Goal: Task Accomplishment & Management: Use online tool/utility

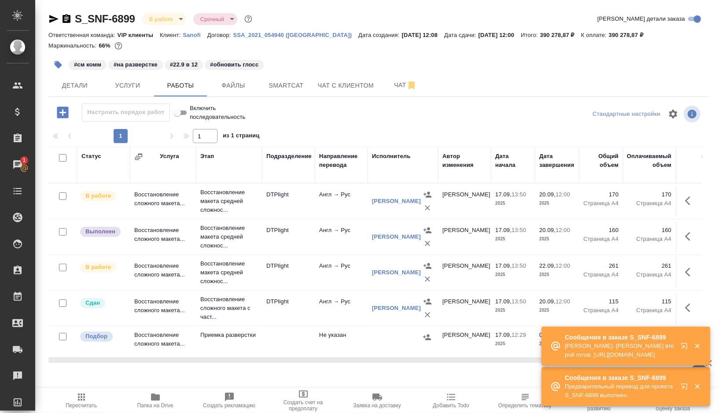
scroll to position [78, 0]
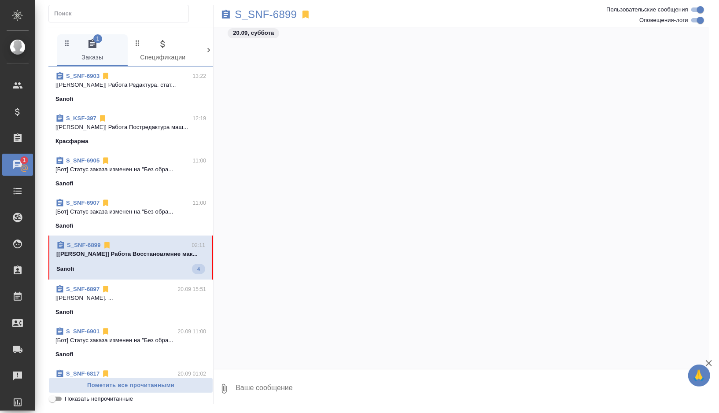
scroll to position [19641, 0]
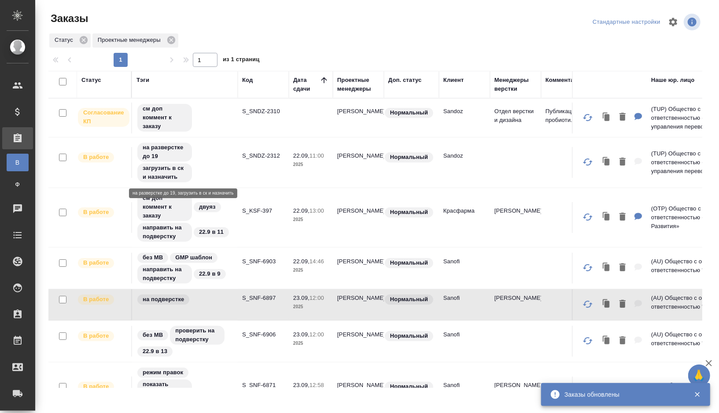
click at [219, 160] on div "на разверстке до 19 загрузить в ск и назначить" at bounding box center [185, 162] width 97 height 41
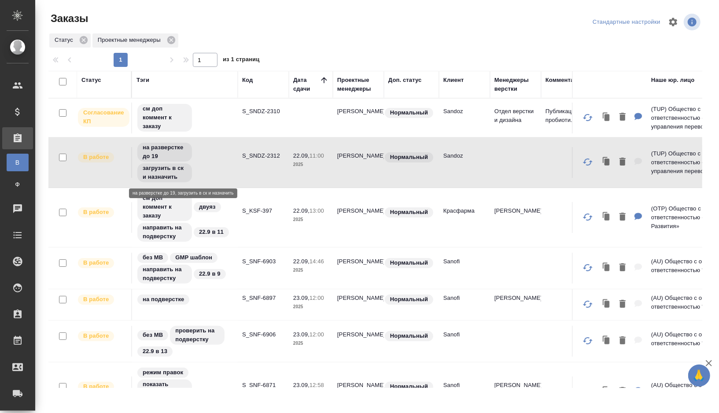
click at [213, 159] on div "на разверстке до 19 загрузить в ск и назначить" at bounding box center [185, 162] width 97 height 41
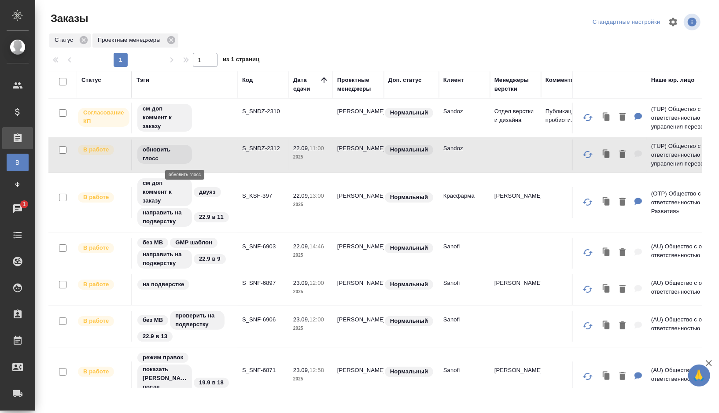
click at [207, 158] on div "обновить глосс" at bounding box center [185, 154] width 97 height 21
click at [210, 154] on div "обновить глосс" at bounding box center [185, 154] width 97 height 21
click at [199, 150] on td at bounding box center [185, 155] width 106 height 31
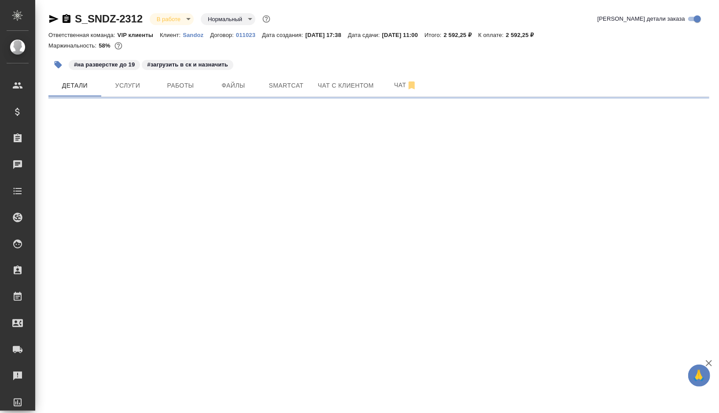
select select "RU"
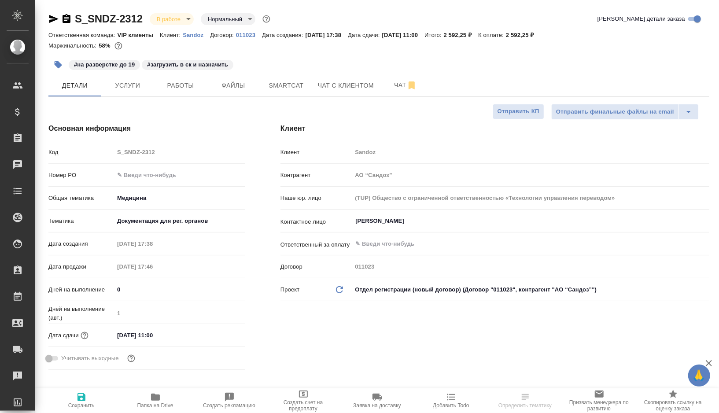
type input "[PERSON_NAME]"
type input "Комаров Роман"
type textarea "x"
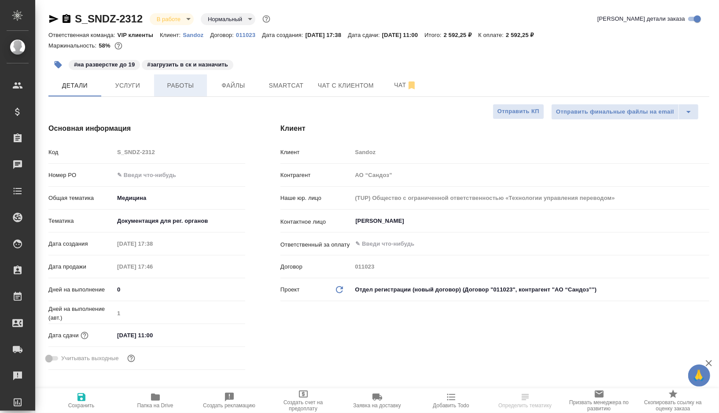
click at [190, 86] on span "Работы" at bounding box center [180, 85] width 42 height 11
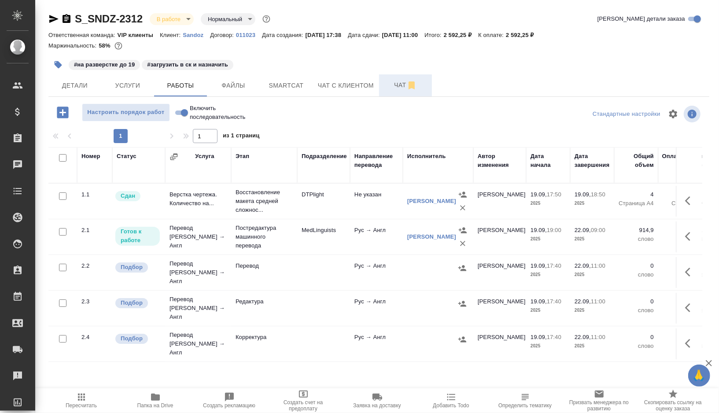
click at [400, 86] on span "Чат" at bounding box center [406, 85] width 42 height 11
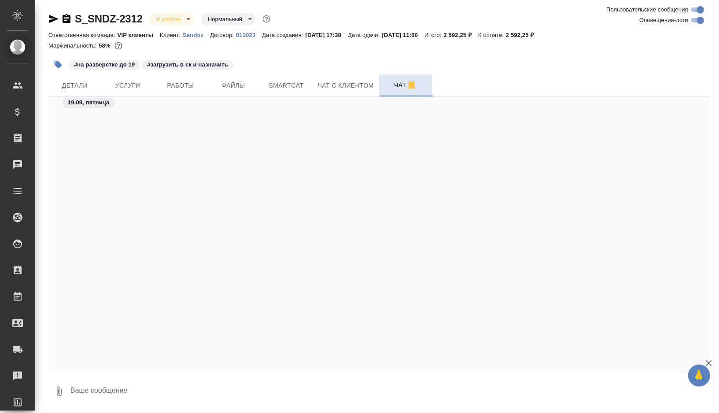
scroll to position [4742, 0]
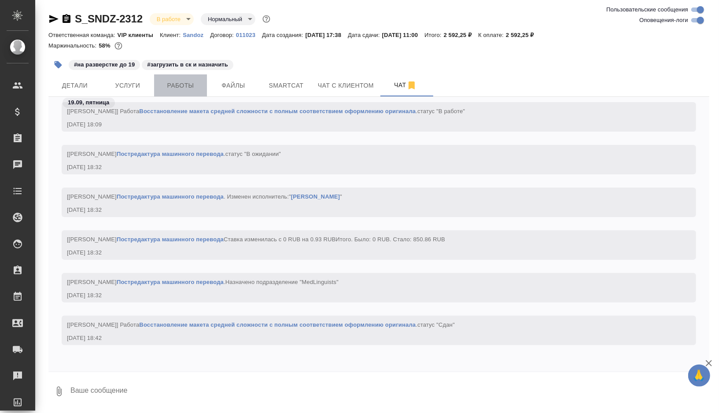
click at [191, 82] on span "Работы" at bounding box center [180, 85] width 42 height 11
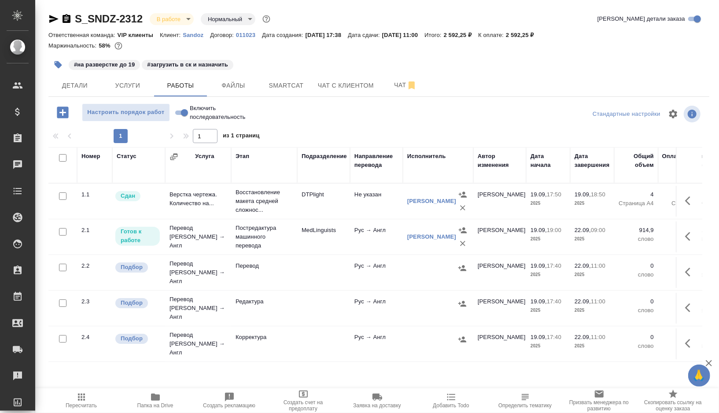
click at [360, 213] on td "Не указан" at bounding box center [376, 201] width 53 height 31
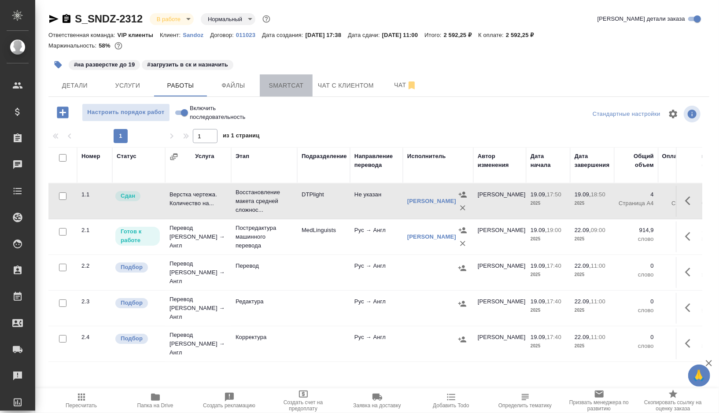
click at [288, 83] on span "Smartcat" at bounding box center [286, 85] width 42 height 11
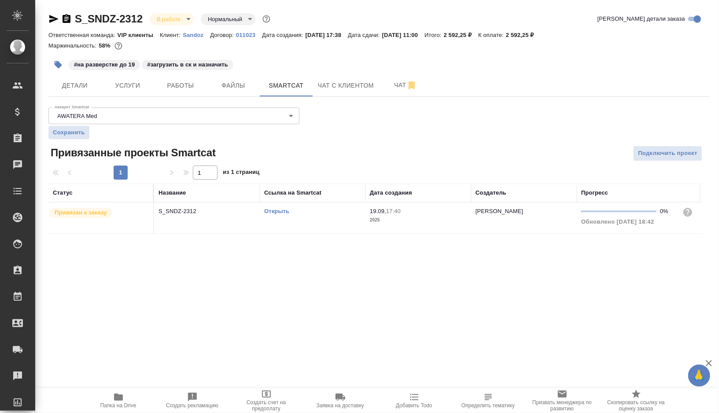
click at [279, 211] on link "Открыть" at bounding box center [276, 211] width 25 height 7
click at [59, 63] on icon "button" at bounding box center [58, 64] width 7 height 7
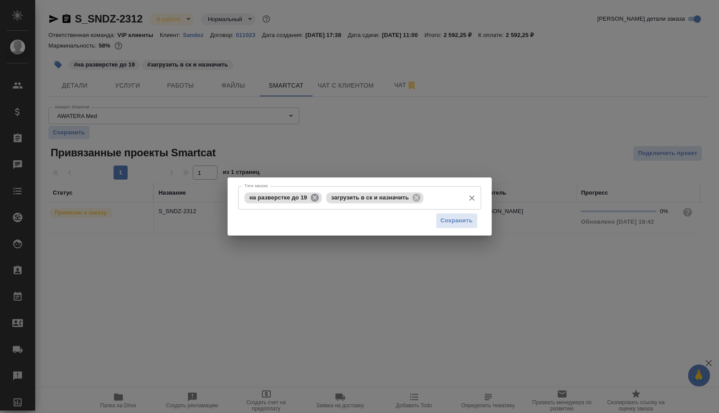
click at [315, 196] on icon at bounding box center [315, 197] width 8 height 8
click at [336, 199] on icon at bounding box center [335, 198] width 10 height 10
click at [336, 199] on input "Тэги заказа" at bounding box center [351, 197] width 219 height 15
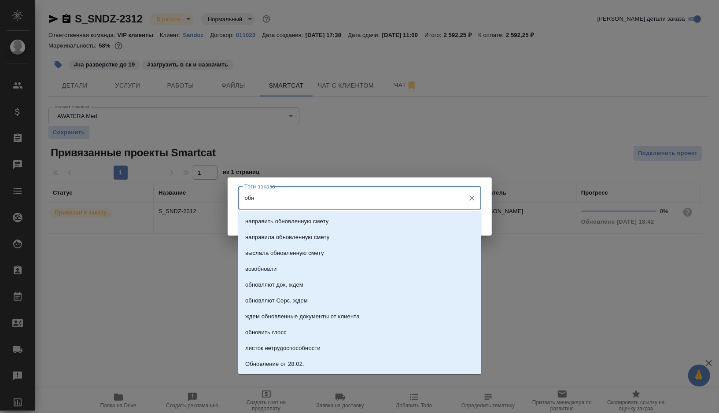
type input "обно"
click at [259, 333] on p "обновить глосс" at bounding box center [265, 332] width 41 height 9
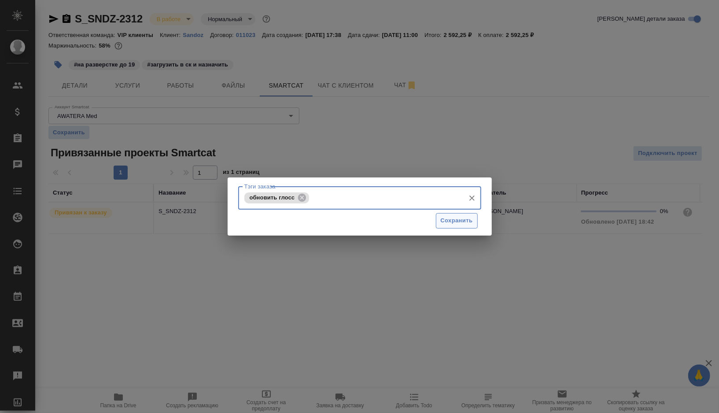
click at [459, 219] on span "Сохранить" at bounding box center [457, 221] width 32 height 10
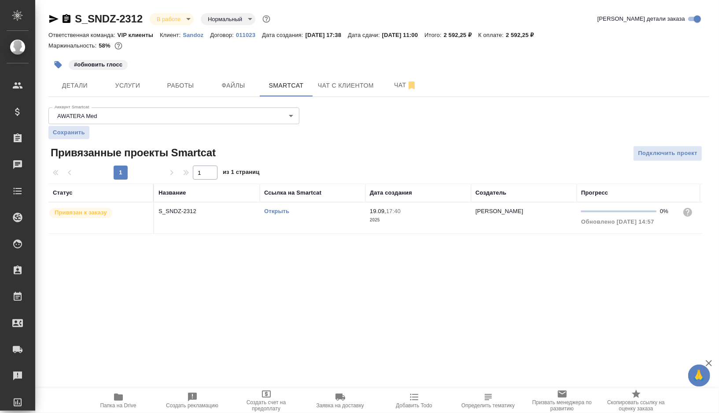
click at [332, 220] on td "Открыть" at bounding box center [313, 218] width 106 height 31
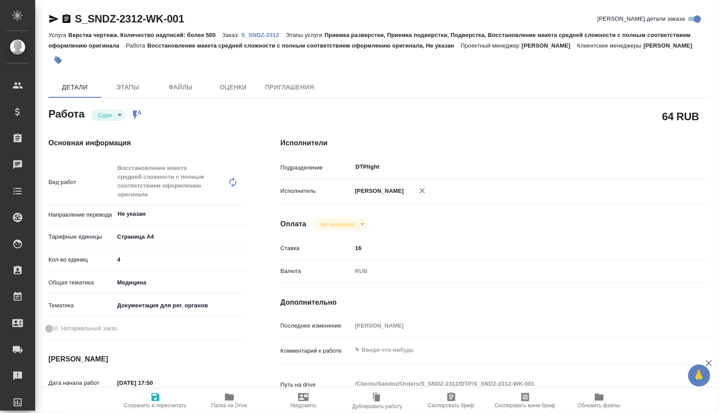
type textarea "x"
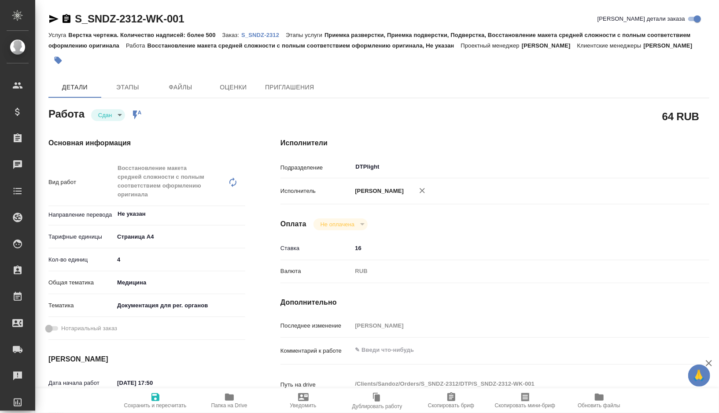
type textarea "x"
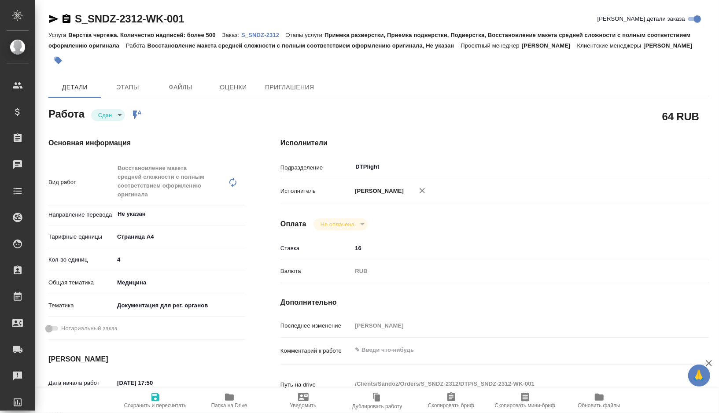
type textarea "x"
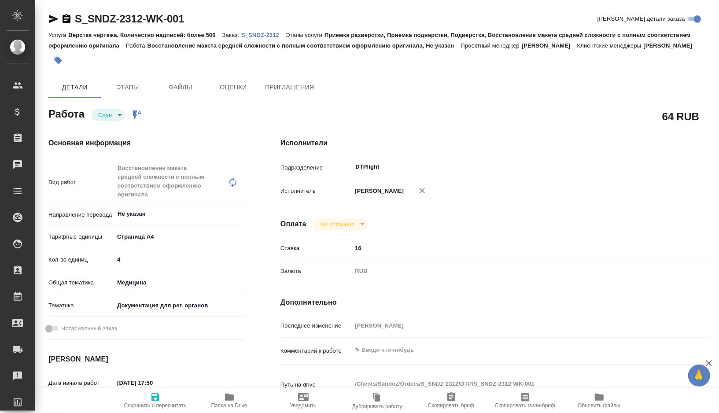
type textarea "x"
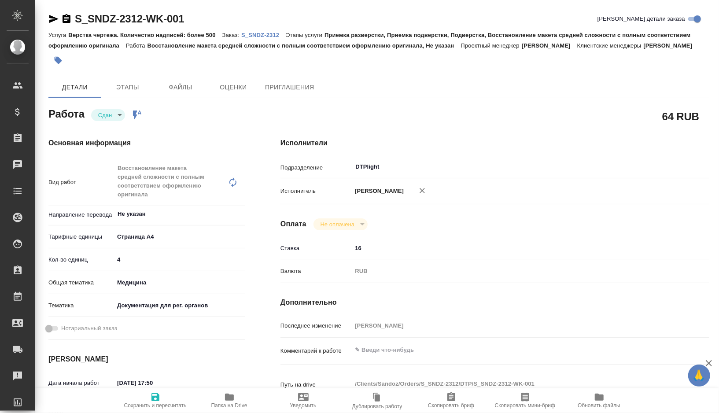
type textarea "x"
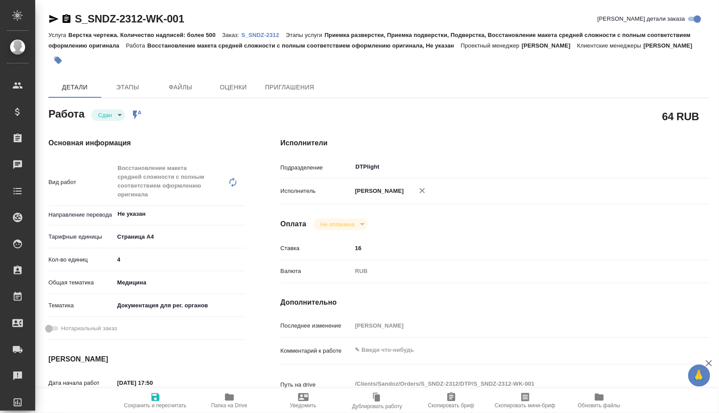
click at [223, 403] on span "Папка на Drive" at bounding box center [229, 406] width 36 height 6
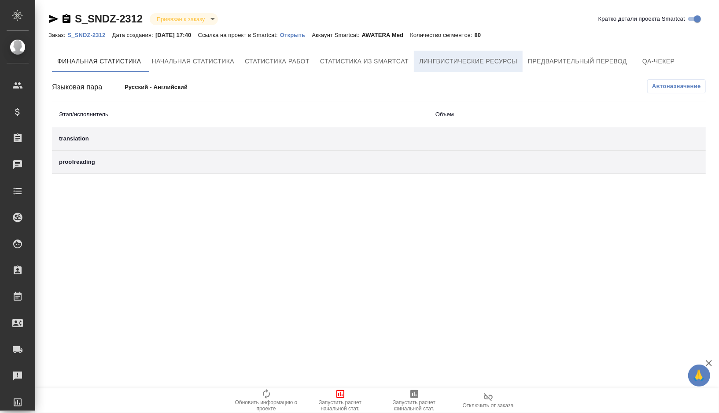
click at [493, 68] on button "Лингвистические ресурсы" at bounding box center [468, 61] width 109 height 21
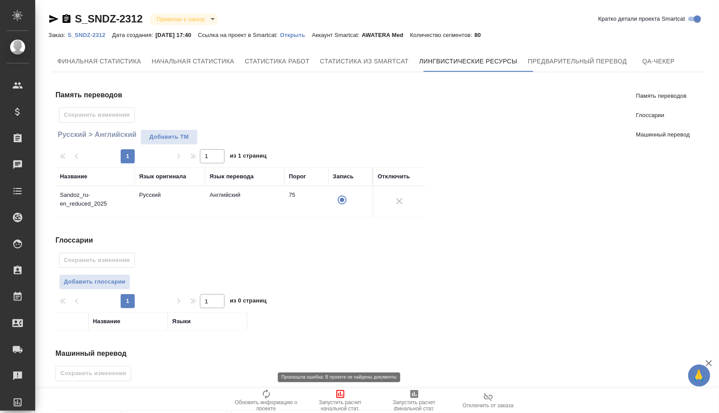
click at [327, 392] on span "Запустить расчет начальной стат." at bounding box center [340, 400] width 63 height 23
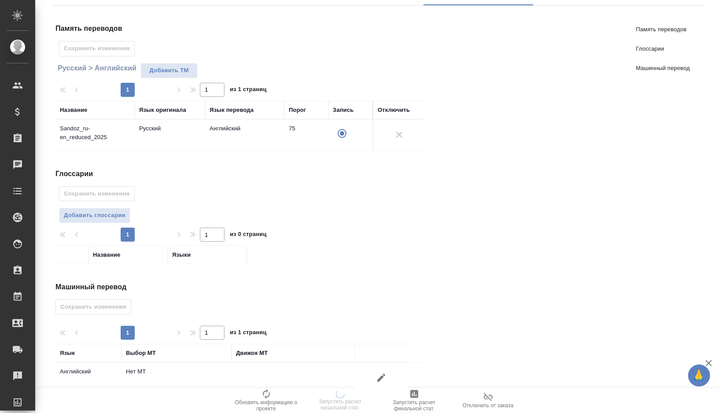
scroll to position [68, 0]
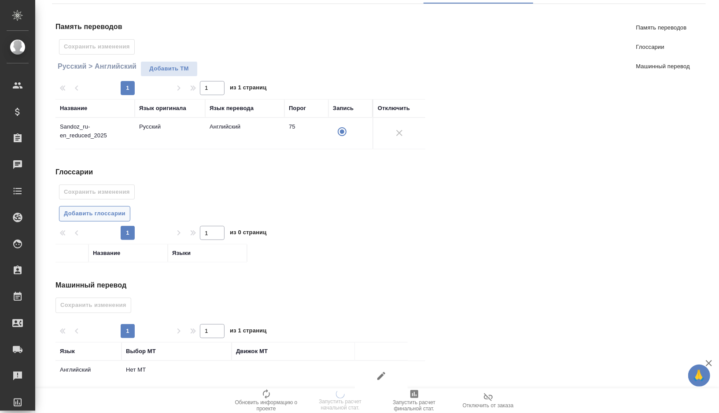
click at [88, 214] on span "Добавить глоссарии" at bounding box center [95, 214] width 62 height 10
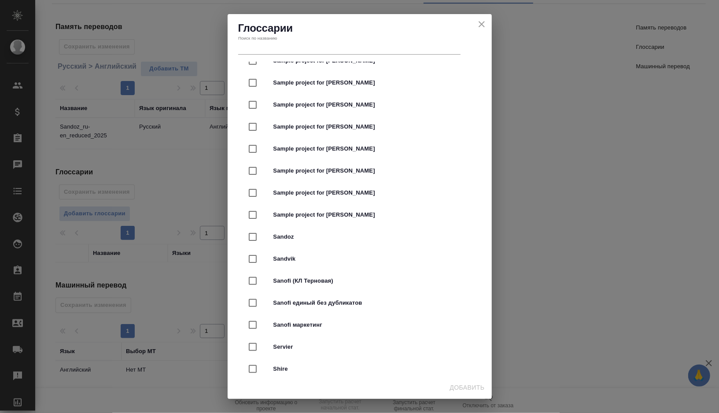
scroll to position [1659, 0]
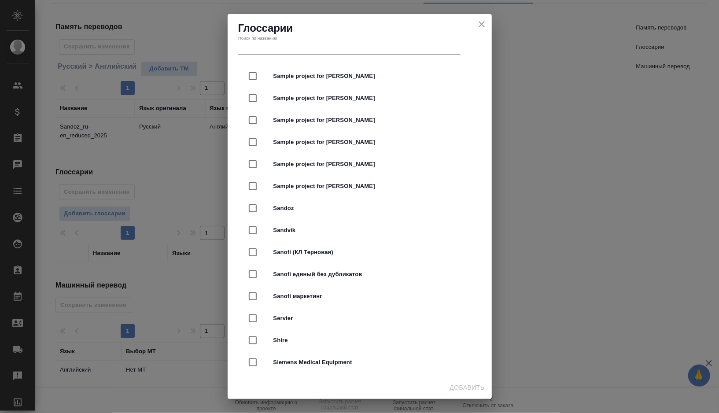
click at [256, 206] on input "checkbox" at bounding box center [253, 208] width 19 height 19
checkbox input "true"
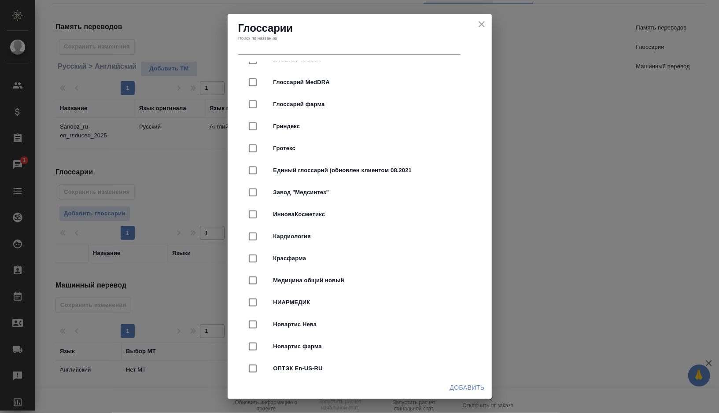
scroll to position [2294, 0]
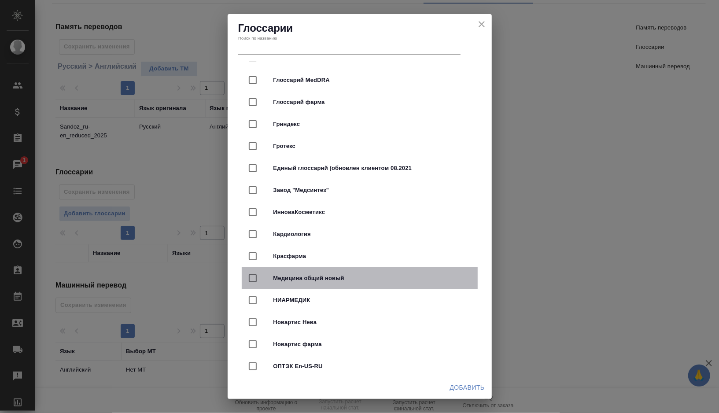
click at [348, 275] on span "Медицина общий новый" at bounding box center [372, 278] width 197 height 9
checkbox input "true"
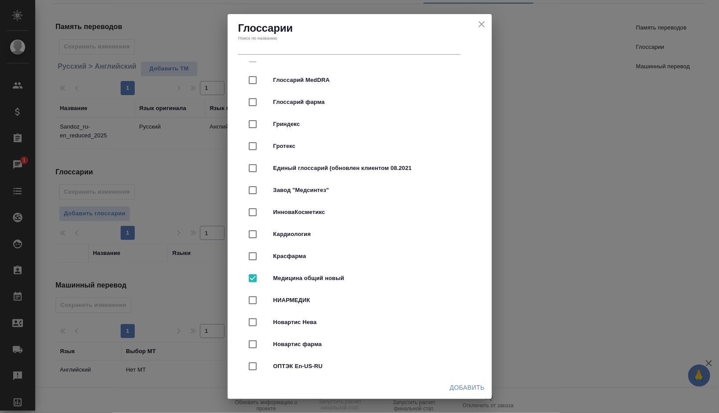
click at [464, 389] on span "Добавить" at bounding box center [467, 387] width 35 height 11
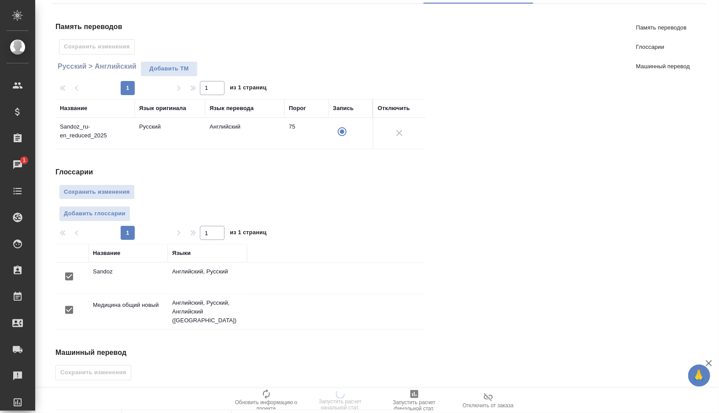
scroll to position [0, 0]
click at [103, 181] on div "Глоссарии Сохранить изменения Добавить глоссарии 1 1 из 1 страниц Название Язык…" at bounding box center [244, 248] width 377 height 163
click at [103, 188] on span "Сохранить изменения" at bounding box center [97, 192] width 66 height 10
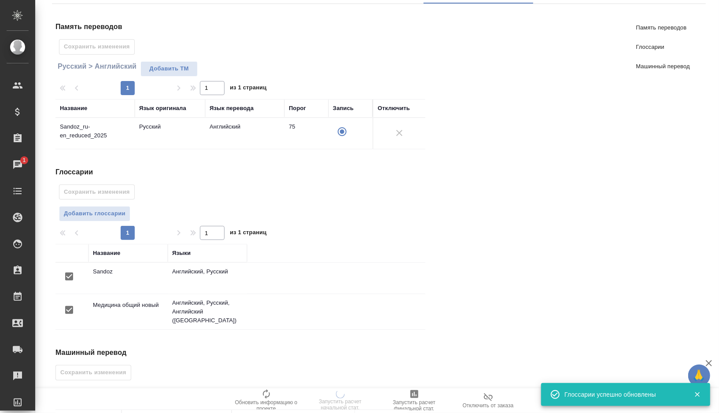
scroll to position [142, 0]
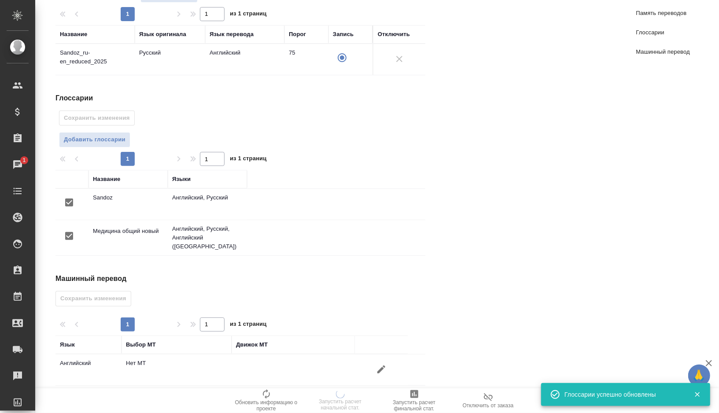
click at [378, 366] on icon "button" at bounding box center [382, 370] width 8 height 8
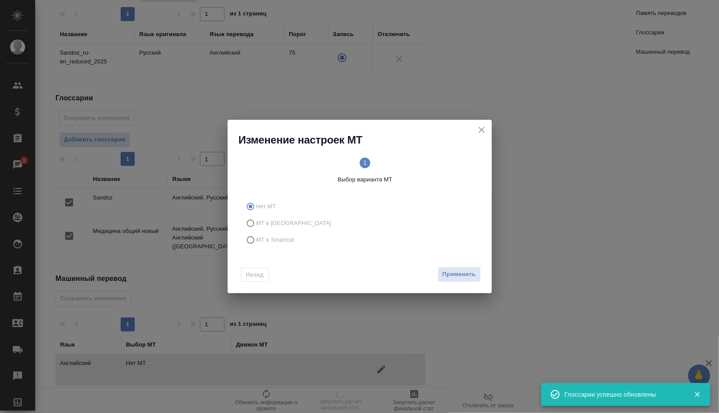
click at [280, 244] on span "МТ в Smartcat" at bounding box center [275, 240] width 38 height 9
click at [256, 244] on input "МТ в Smartcat" at bounding box center [249, 240] width 14 height 17
radio input "true"
click at [421, 163] on circle at bounding box center [423, 163] width 11 height 11
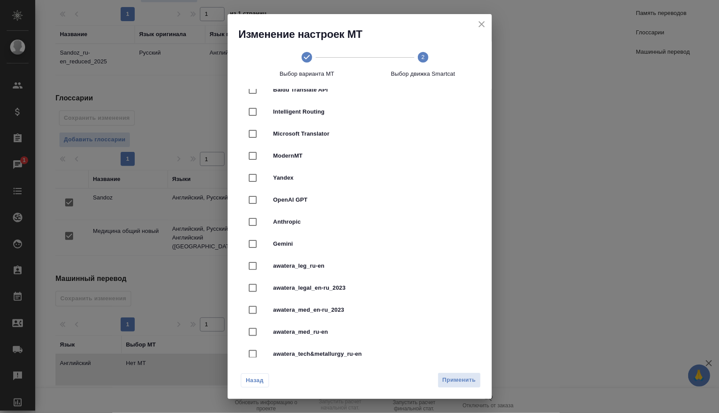
scroll to position [131, 0]
click at [329, 329] on span "awatera_med_ru-en" at bounding box center [372, 331] width 197 height 9
checkbox input "true"
click at [463, 377] on span "Применить" at bounding box center [459, 380] width 33 height 10
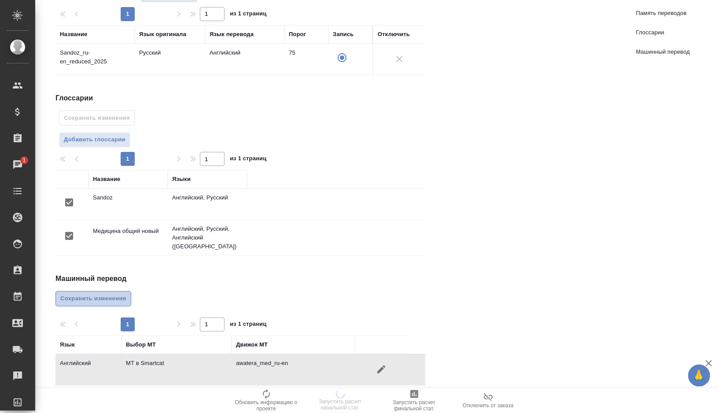
click at [103, 294] on span "Сохранить изменения" at bounding box center [93, 299] width 66 height 10
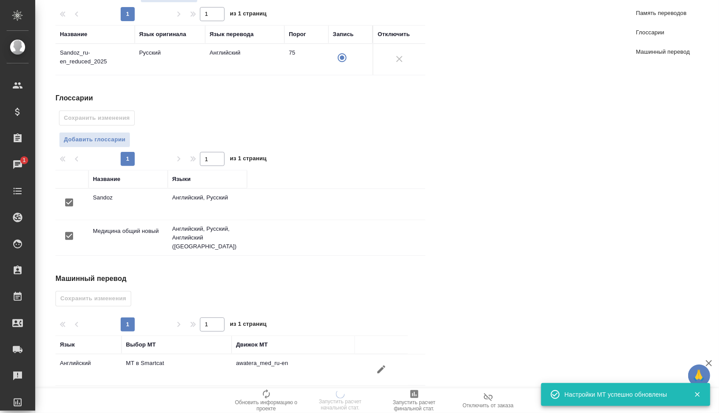
scroll to position [0, 0]
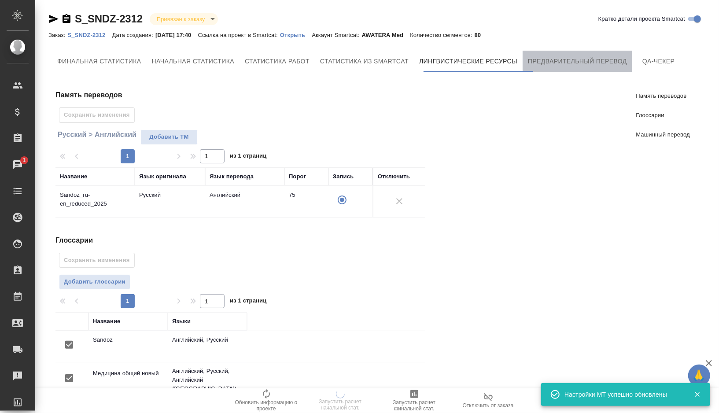
click at [570, 65] on span "Предварительный перевод" at bounding box center [577, 61] width 99 height 11
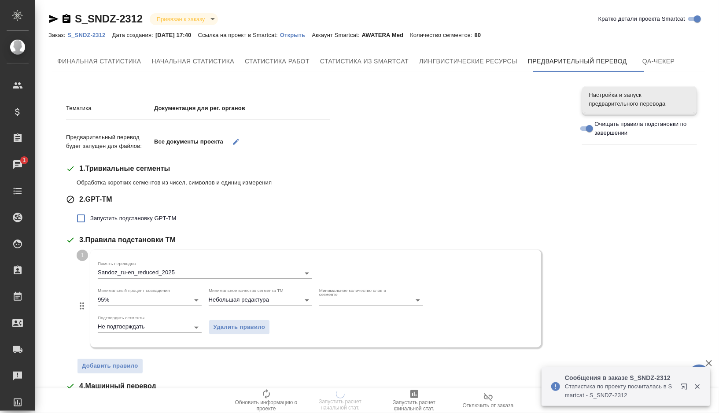
click at [107, 218] on span "Запустить подстановку GPT-TM" at bounding box center [133, 218] width 86 height 9
click at [90, 218] on input "Запустить подстановку GPT-TM" at bounding box center [81, 218] width 19 height 19
checkbox input "true"
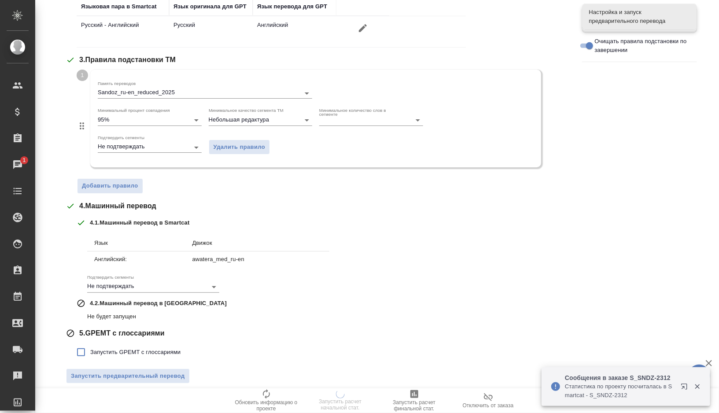
scroll to position [247, 0]
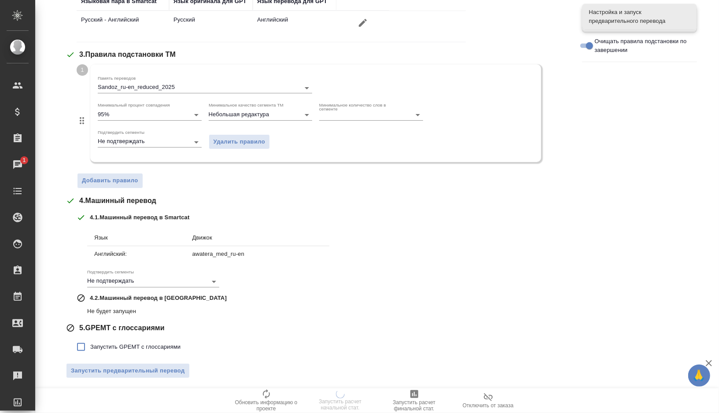
click at [102, 350] on label "Запустить GPEMT с глоссариями" at bounding box center [126, 347] width 109 height 19
click at [90, 350] on input "Запустить GPEMT с глоссариями" at bounding box center [81, 347] width 19 height 19
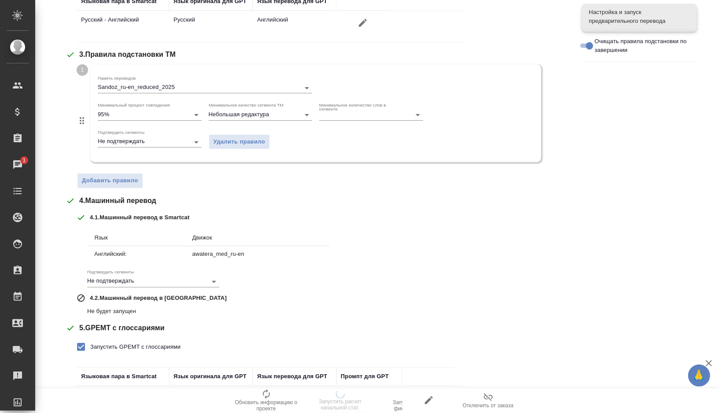
scroll to position [311, 0]
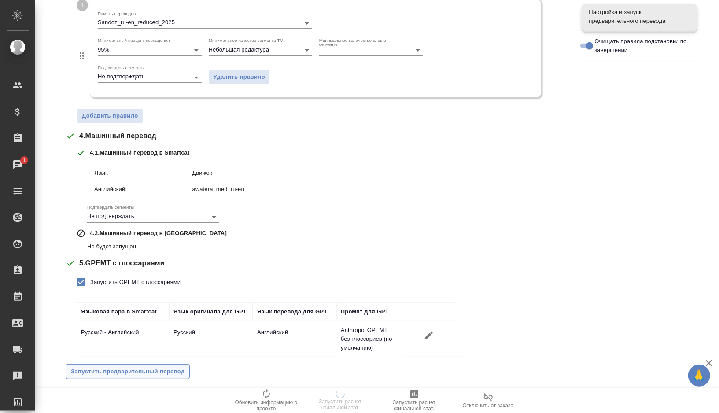
click at [102, 371] on span "Запустить предварительный перевод" at bounding box center [128, 372] width 114 height 10
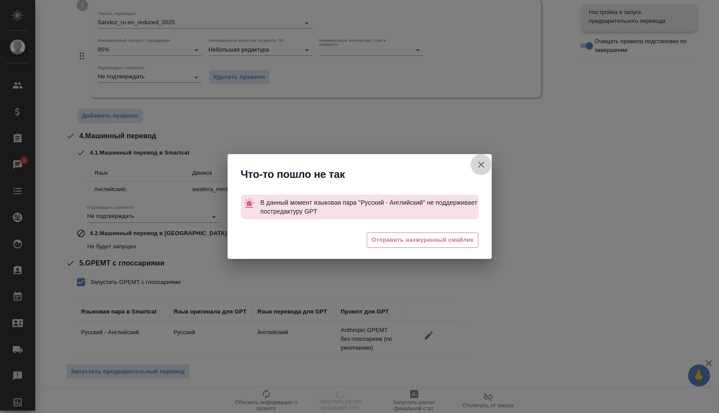
click at [481, 168] on icon "button" at bounding box center [481, 164] width 11 height 11
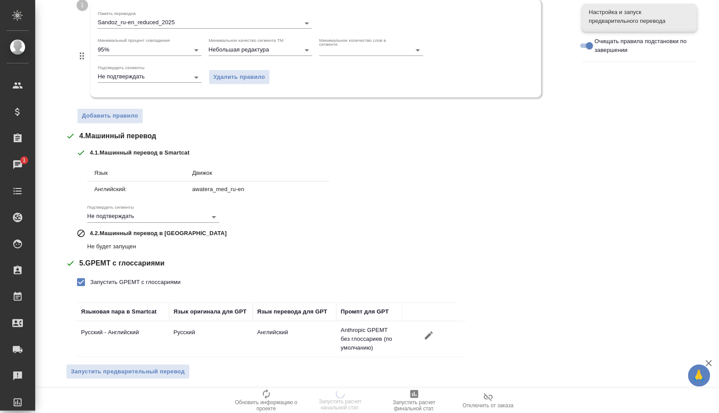
click at [93, 281] on span "Запустить GPEMT с глоссариями" at bounding box center [135, 282] width 90 height 9
click at [90, 281] on input "Запустить GPEMT с глоссариями" at bounding box center [81, 282] width 19 height 19
checkbox input "false"
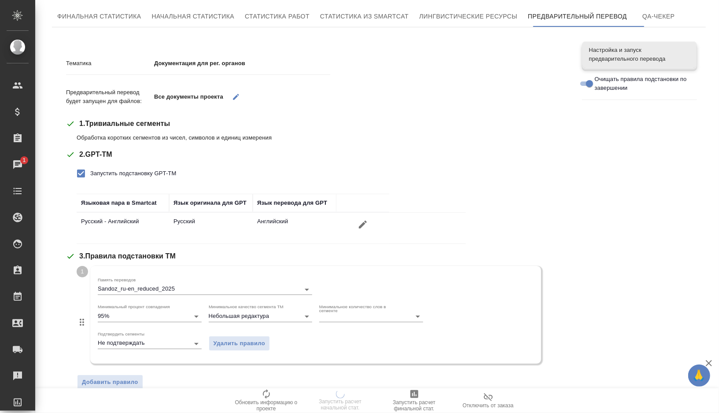
scroll to position [7, 0]
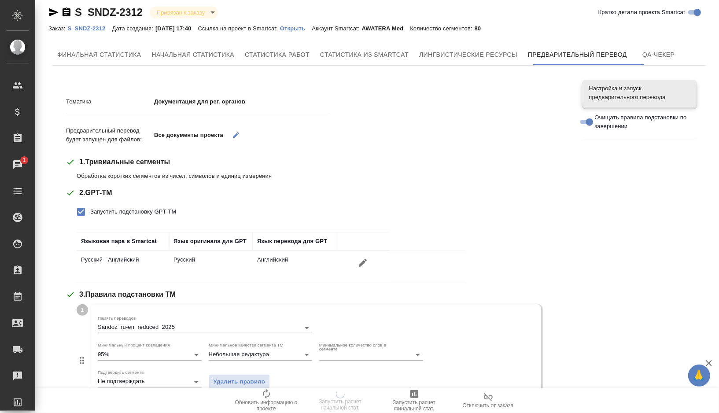
click at [81, 205] on input "Запустить подстановку GPT-TM" at bounding box center [81, 212] width 19 height 19
checkbox input "false"
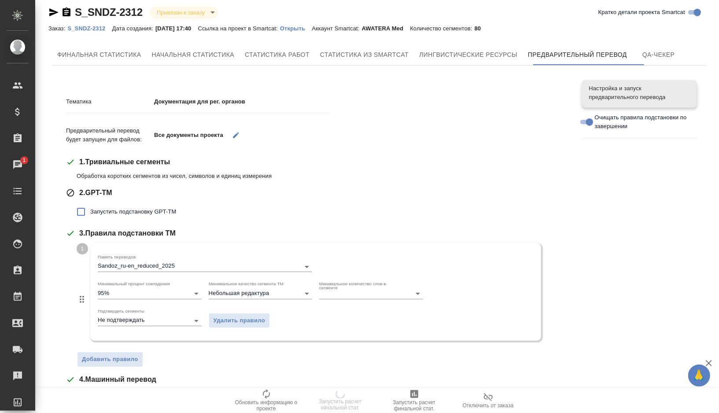
scroll to position [186, 0]
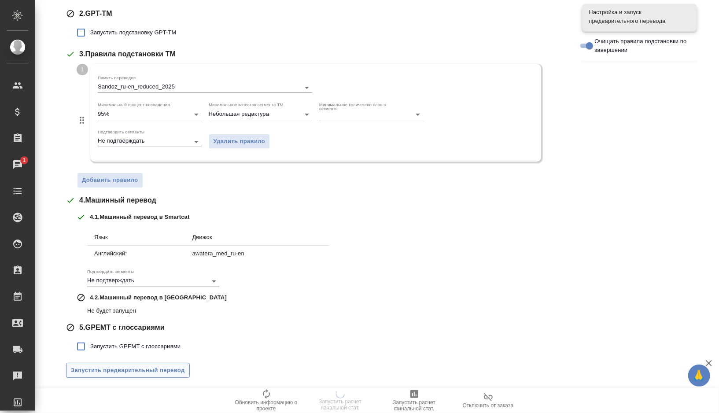
click at [114, 372] on span "Запустить предварительный перевод" at bounding box center [128, 371] width 114 height 10
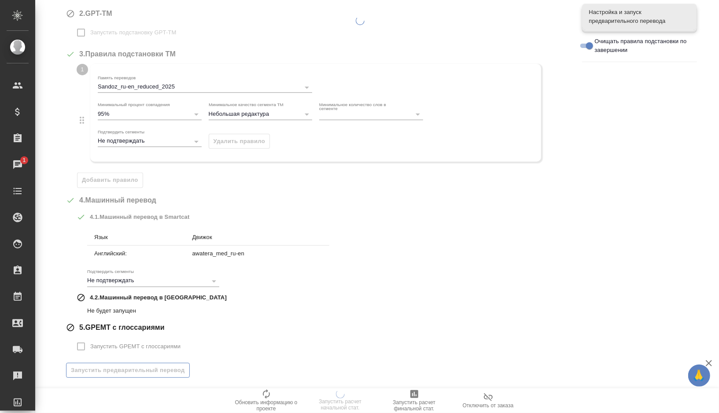
scroll to position [0, 0]
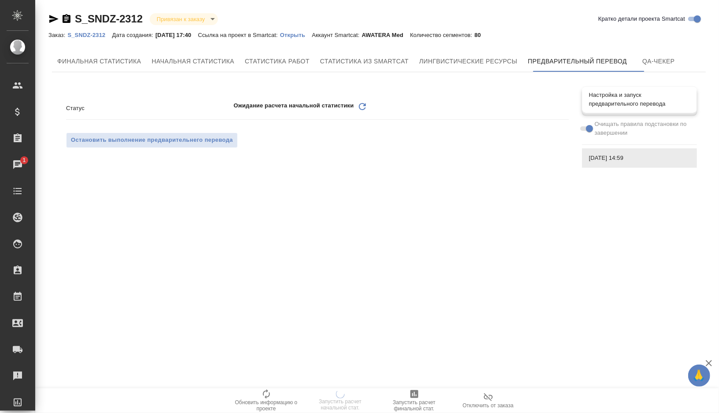
click at [631, 99] on span "Настройка и запуск предварительного перевода" at bounding box center [639, 100] width 101 height 18
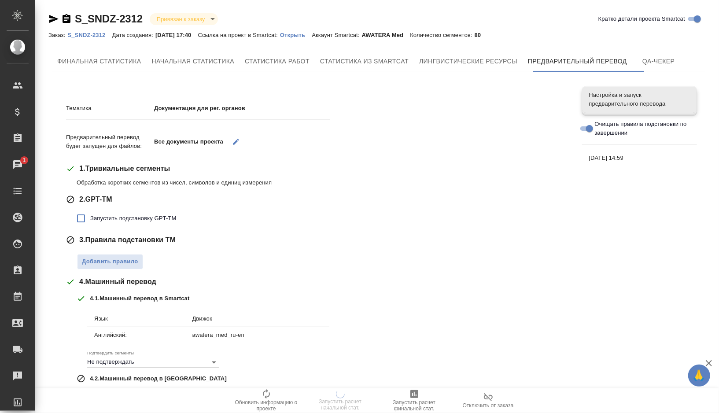
click at [307, 36] on p "Открыть" at bounding box center [296, 35] width 32 height 7
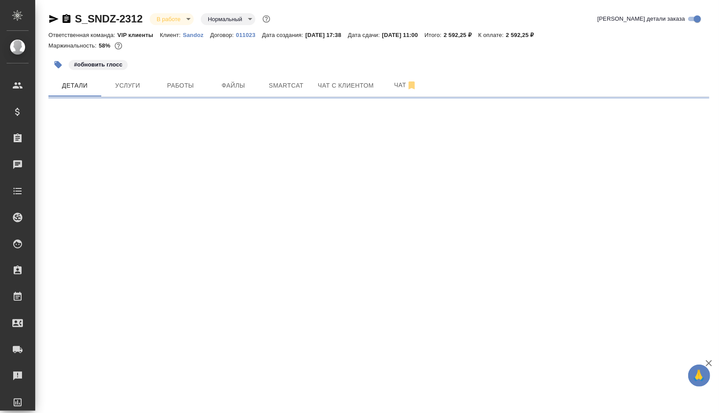
select select "RU"
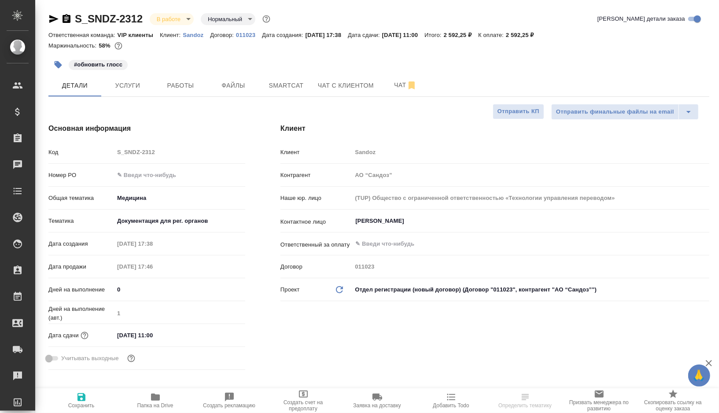
type textarea "x"
click at [182, 91] on button "Работы" at bounding box center [180, 85] width 53 height 22
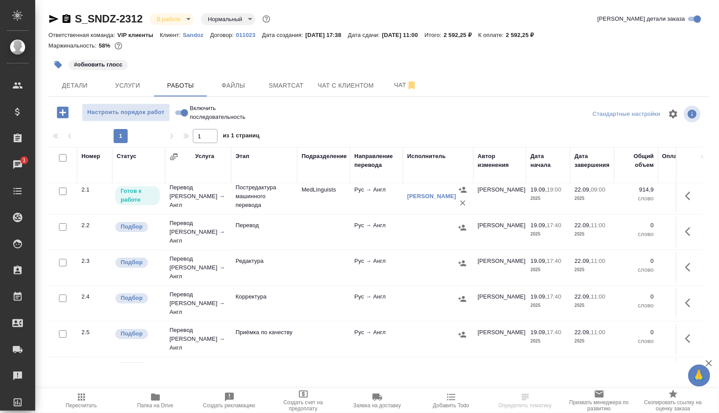
scroll to position [48, 0]
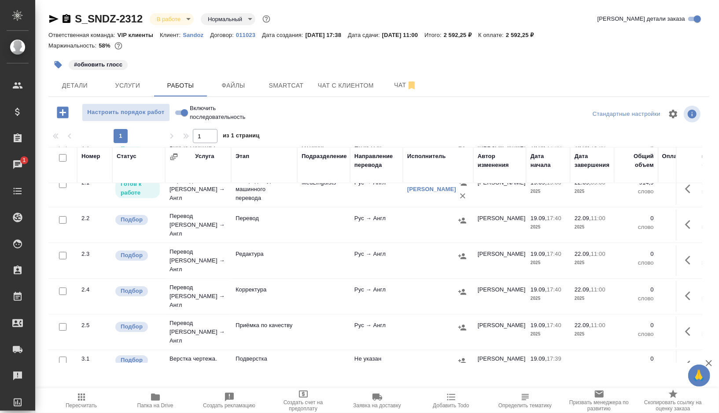
click at [64, 216] on input "checkbox" at bounding box center [62, 219] width 7 height 7
checkbox input "true"
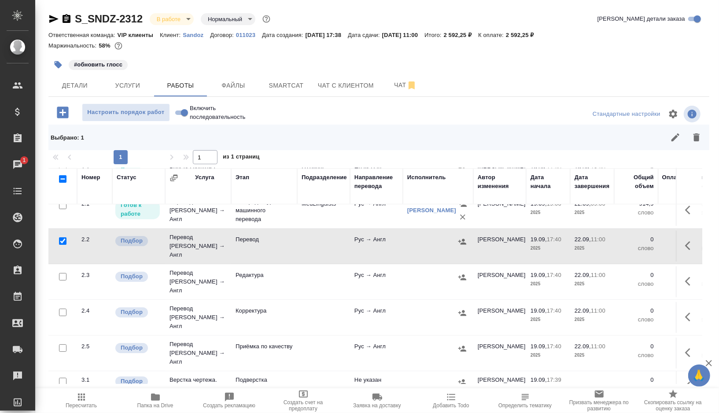
click at [63, 273] on input "checkbox" at bounding box center [62, 276] width 7 height 7
checkbox input "true"
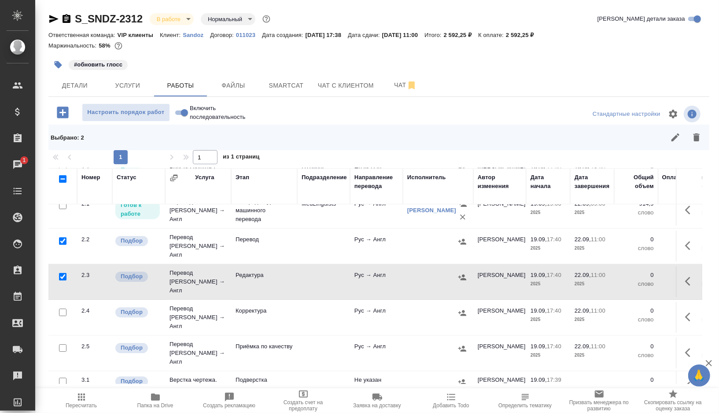
click at [63, 309] on input "checkbox" at bounding box center [62, 312] width 7 height 7
checkbox input "true"
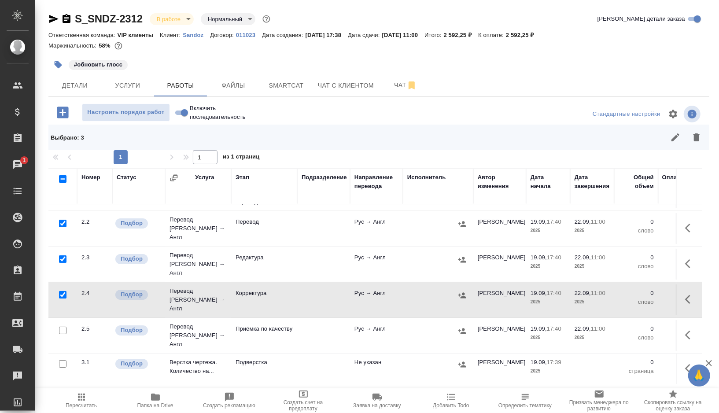
scroll to position [78, 0]
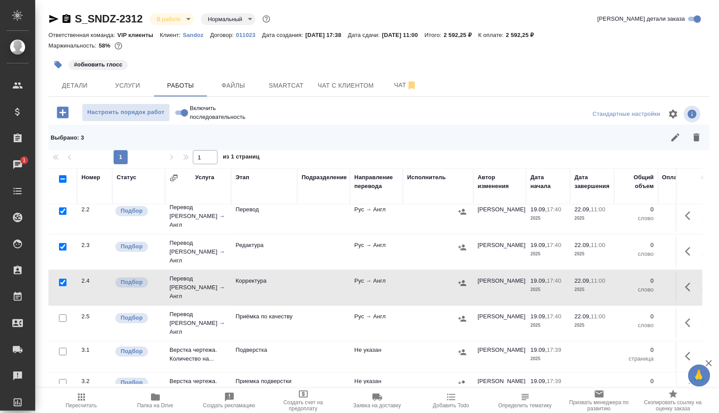
click at [64, 315] on input "checkbox" at bounding box center [62, 318] width 7 height 7
checkbox input "true"
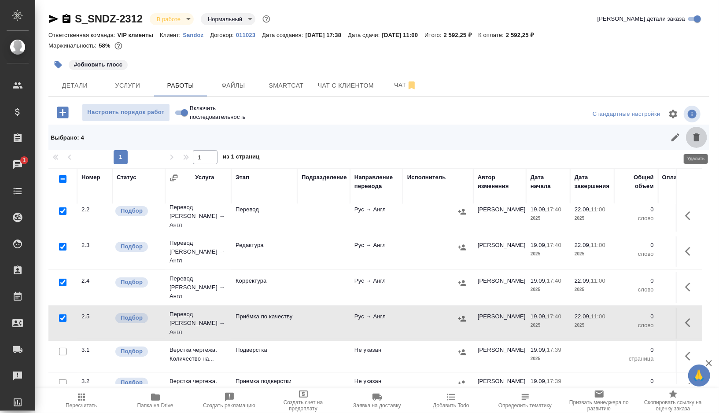
click at [695, 141] on icon "button" at bounding box center [697, 137] width 11 height 11
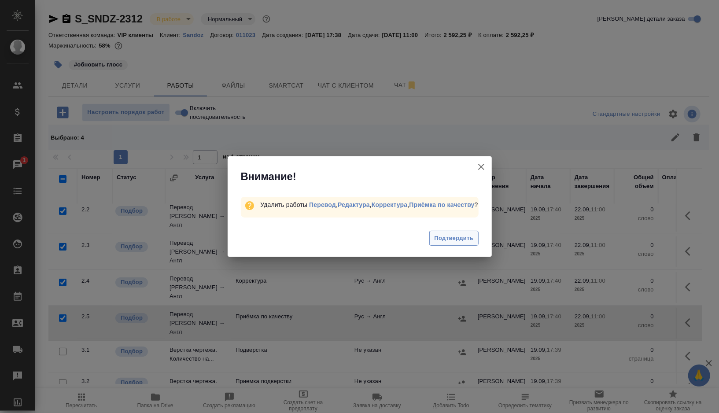
click at [452, 240] on span "Подтвердить" at bounding box center [453, 238] width 39 height 10
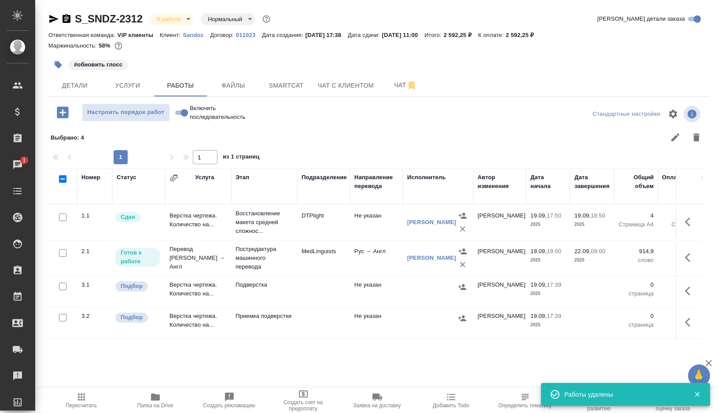
scroll to position [0, 0]
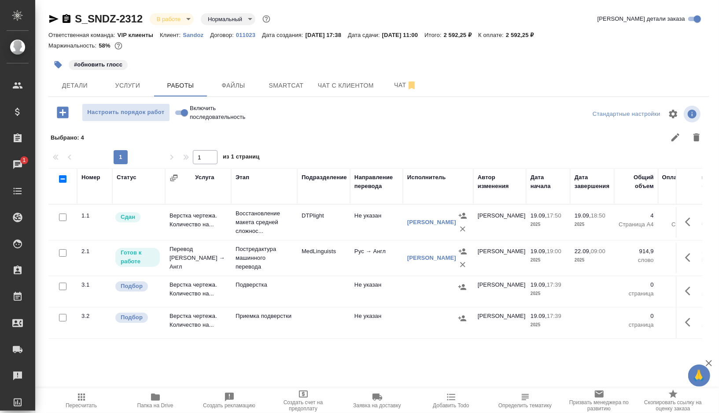
click at [52, 60] on button "button" at bounding box center [57, 64] width 19 height 19
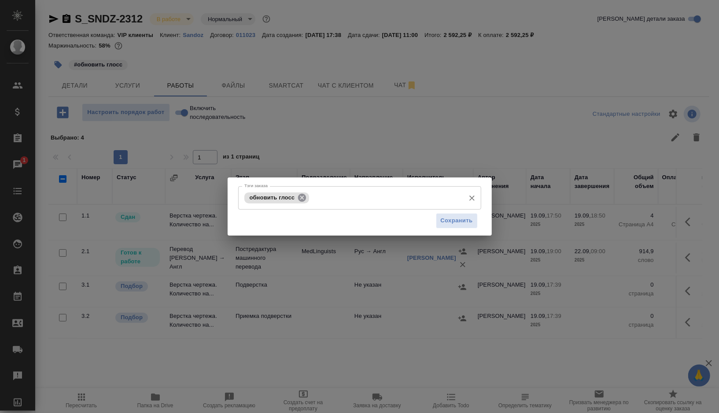
click at [300, 200] on icon at bounding box center [302, 197] width 8 height 8
click at [459, 222] on span "Сохранить" at bounding box center [457, 221] width 32 height 10
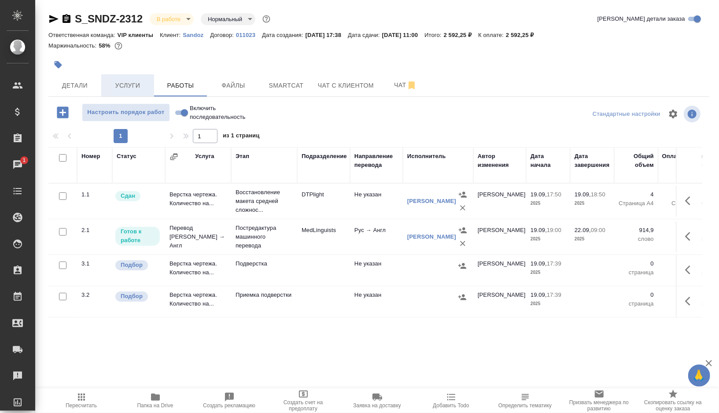
click at [127, 84] on span "Услуги" at bounding box center [128, 85] width 42 height 11
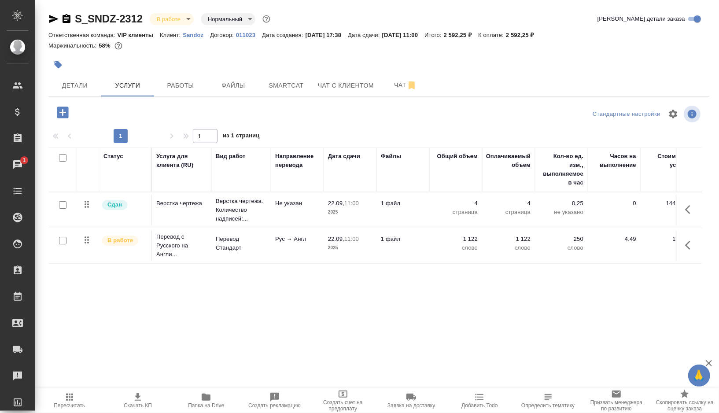
click at [56, 110] on icon "button" at bounding box center [62, 112] width 15 height 15
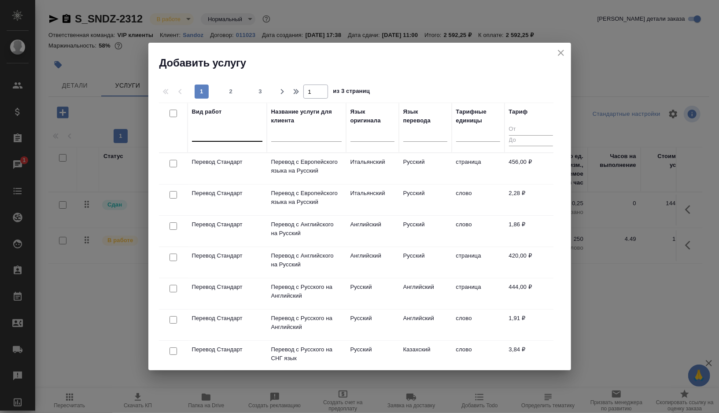
click at [220, 139] on div at bounding box center [227, 133] width 70 height 17
type input "проверка кач"
click at [222, 164] on div "Проверка качества перевода (LQA)" at bounding box center [258, 161] width 132 height 16
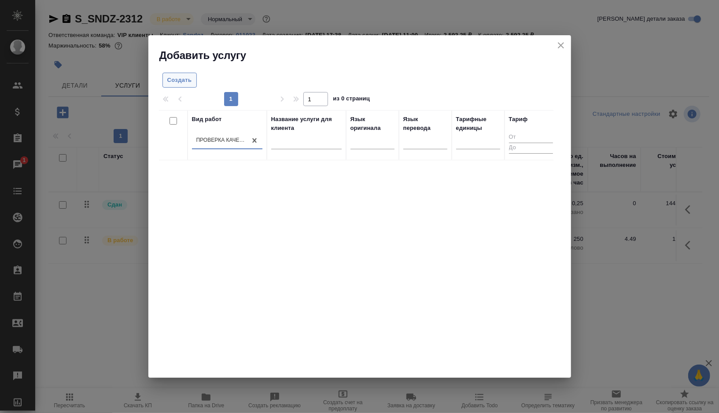
click at [179, 73] on button "Создать" at bounding box center [180, 80] width 34 height 15
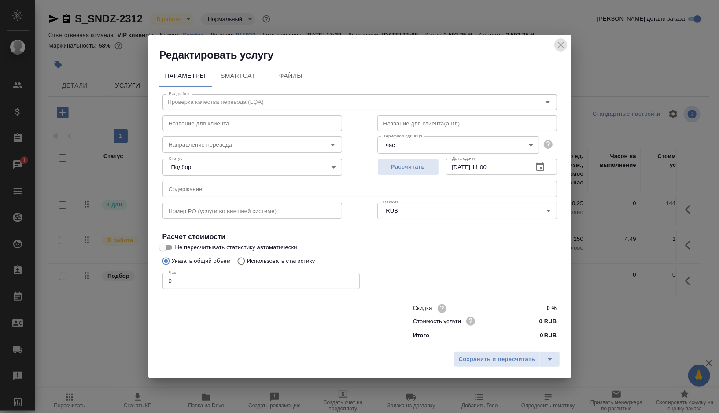
click at [560, 44] on icon "close" at bounding box center [561, 45] width 11 height 11
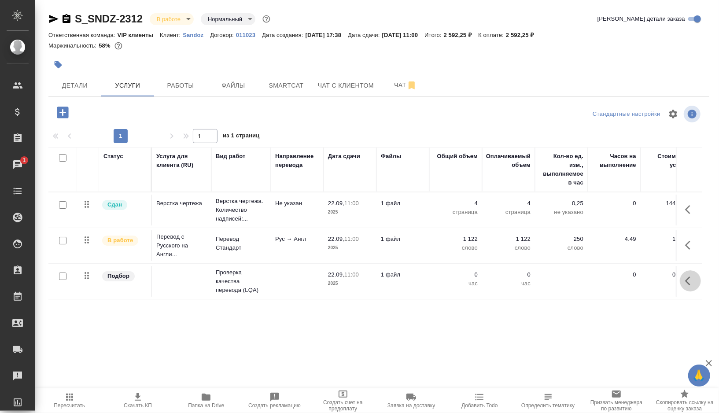
click at [690, 282] on icon "button" at bounding box center [691, 281] width 11 height 11
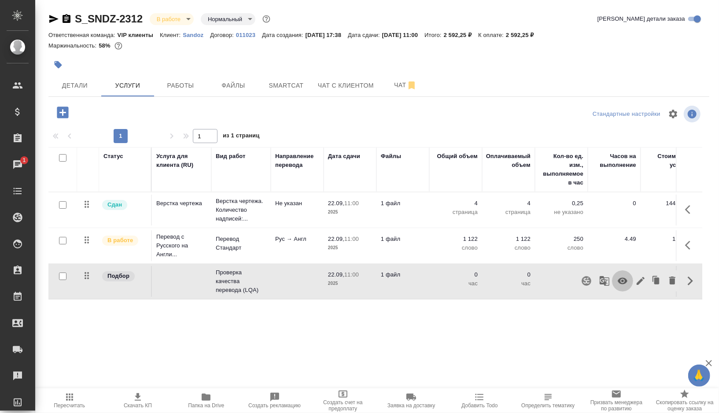
click at [625, 280] on icon "button" at bounding box center [623, 281] width 11 height 11
click at [182, 90] on span "Работы" at bounding box center [180, 85] width 42 height 11
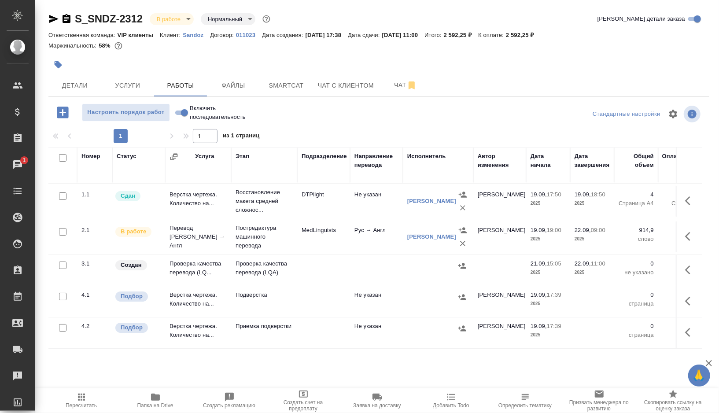
click at [335, 270] on td at bounding box center [323, 270] width 53 height 31
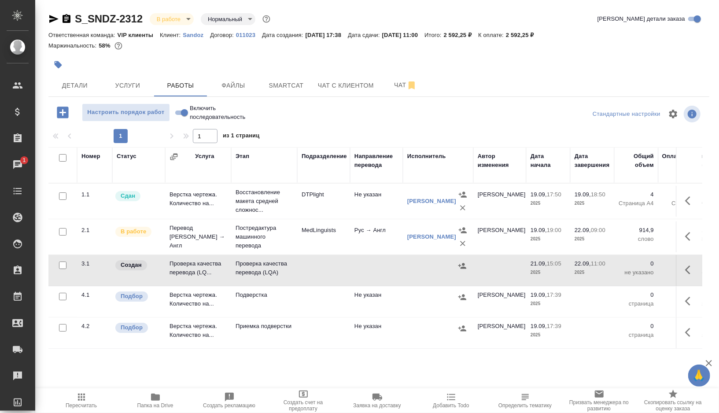
click at [335, 270] on td at bounding box center [323, 270] width 53 height 31
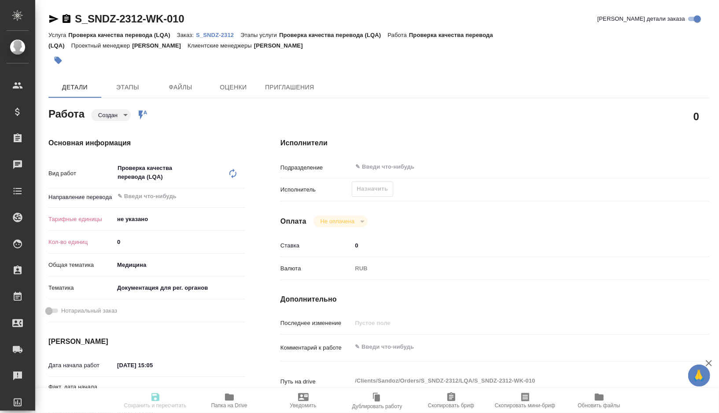
type textarea "x"
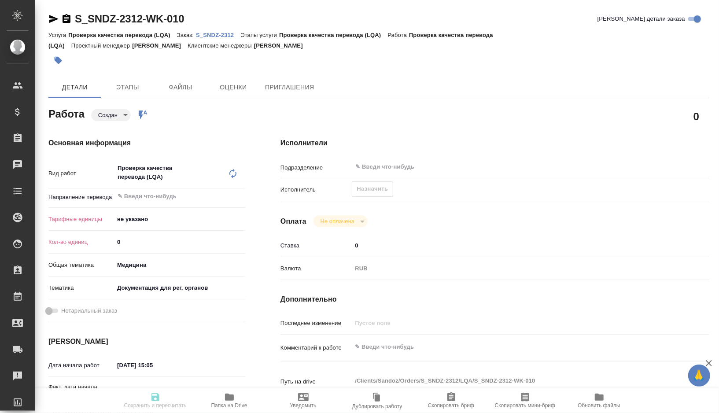
type textarea "x"
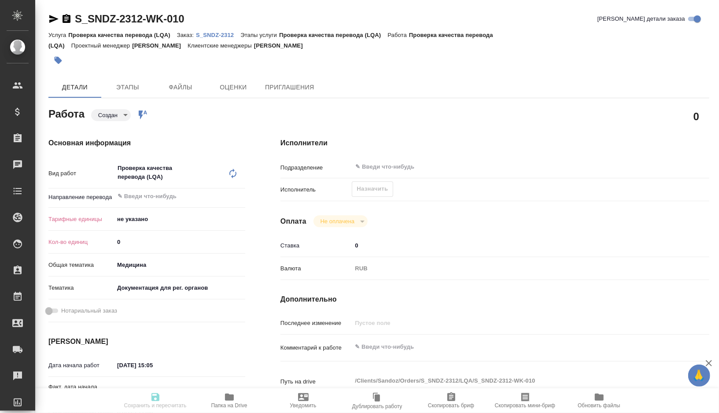
type textarea "x"
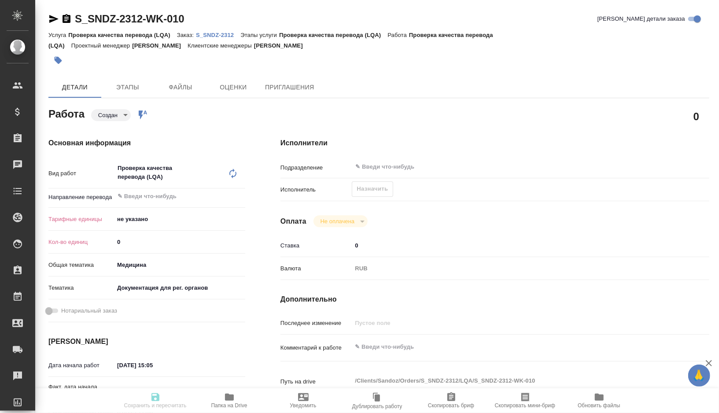
type textarea "x"
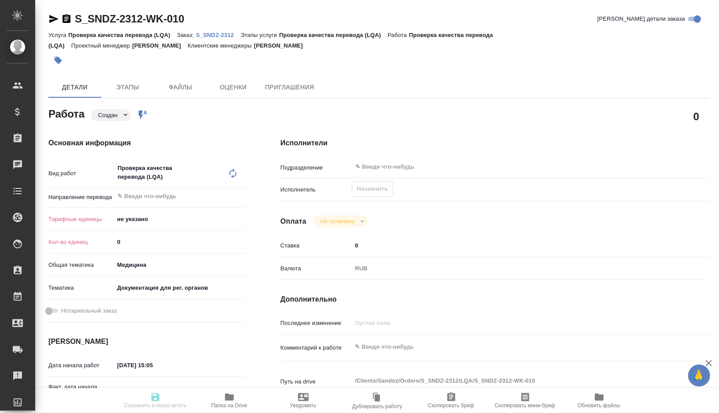
type textarea "x"
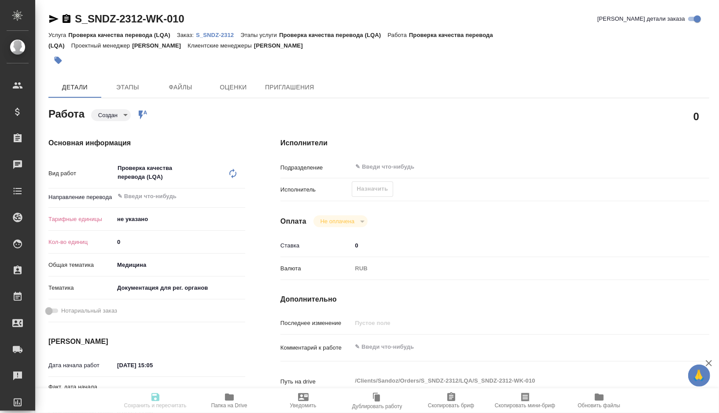
type textarea "x"
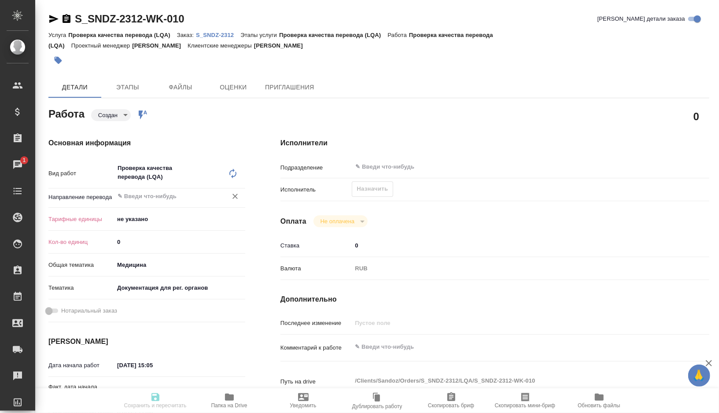
type textarea "x"
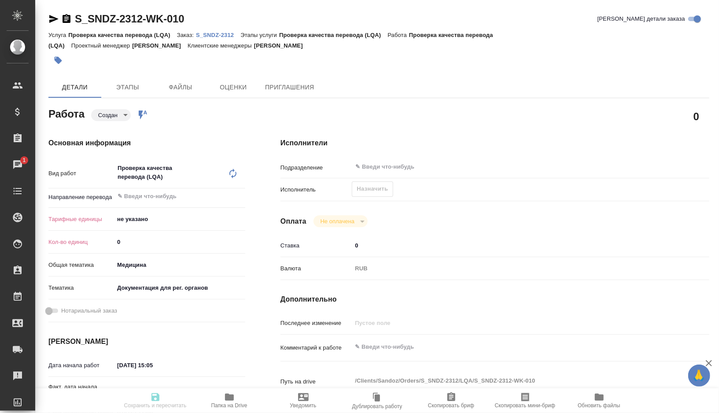
click at [141, 185] on div "Проверка качества перевода (LQA) x ​" at bounding box center [171, 173] width 114 height 29
type textarea "x"
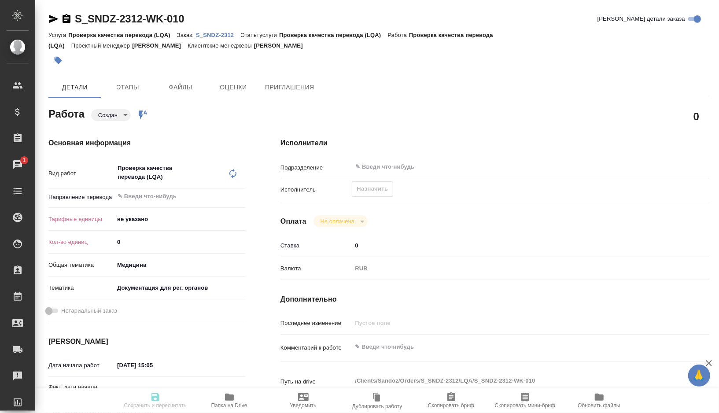
type textarea "x"
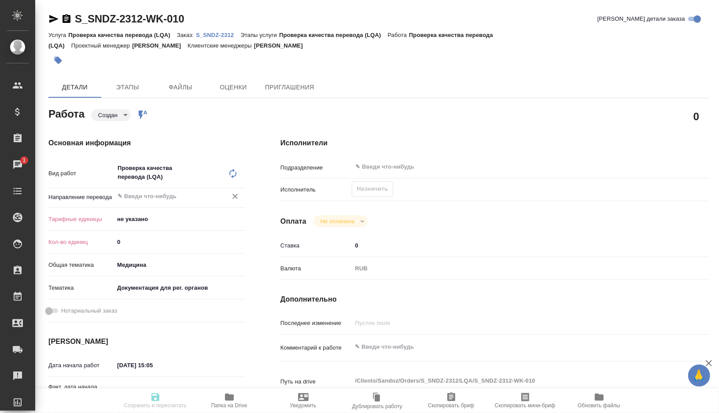
type textarea "x"
click at [141, 196] on input "text" at bounding box center [165, 196] width 96 height 11
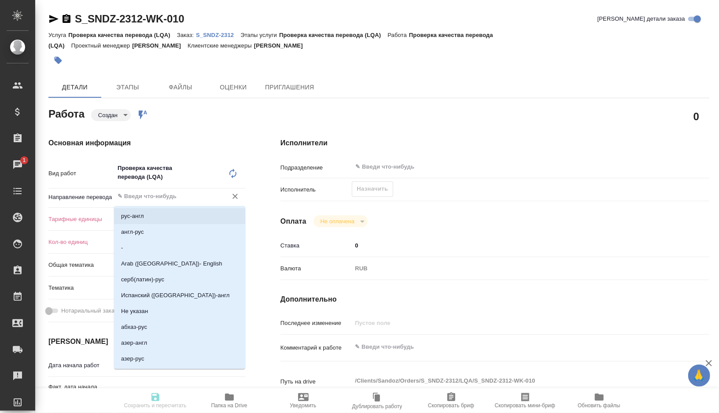
click at [143, 217] on p "рус-англ" at bounding box center [132, 216] width 23 height 9
type textarea "x"
type input "рус-англ"
type textarea "x"
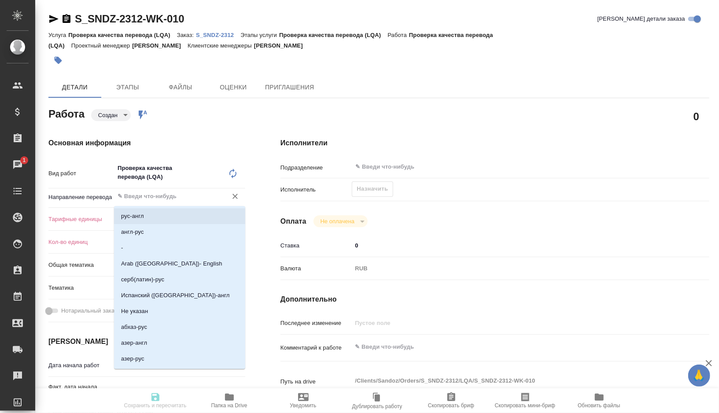
type textarea "x"
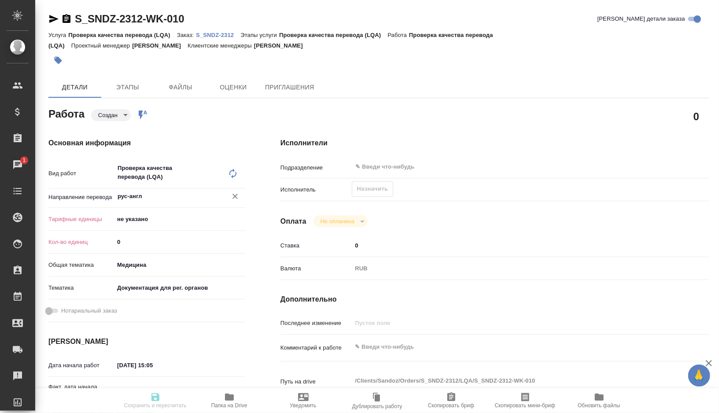
click at [156, 217] on body "🙏 .cls-1 fill:#fff; AWATERA Gorshkova Valentina Клиенты Спецификации Заказы 1 Ч…" at bounding box center [359, 206] width 719 height 413
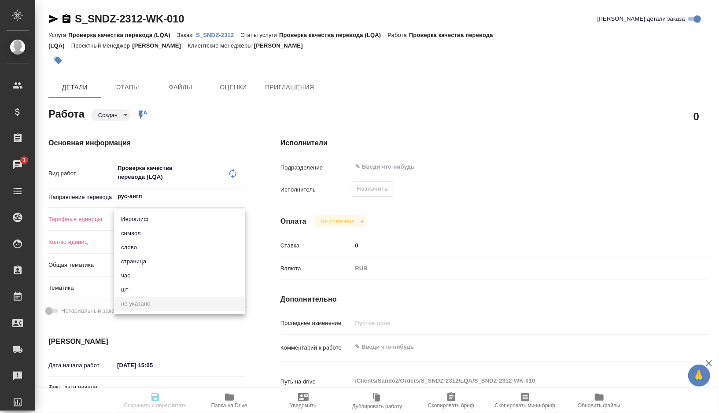
click at [139, 276] on li "час" at bounding box center [179, 276] width 131 height 14
type textarea "x"
type input "5a8b1489cc6b4906c91bfd93"
type textarea "x"
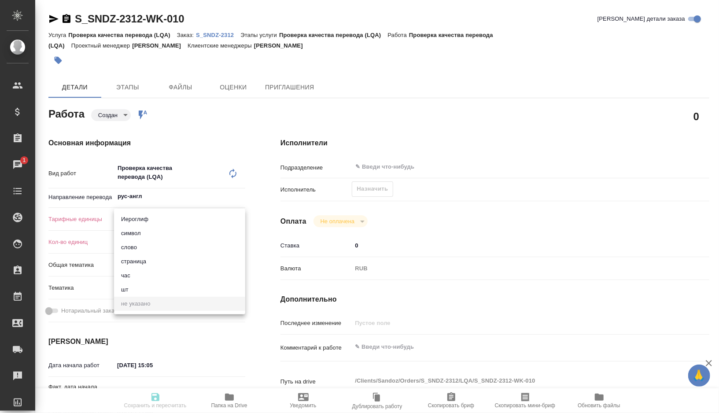
type textarea "x"
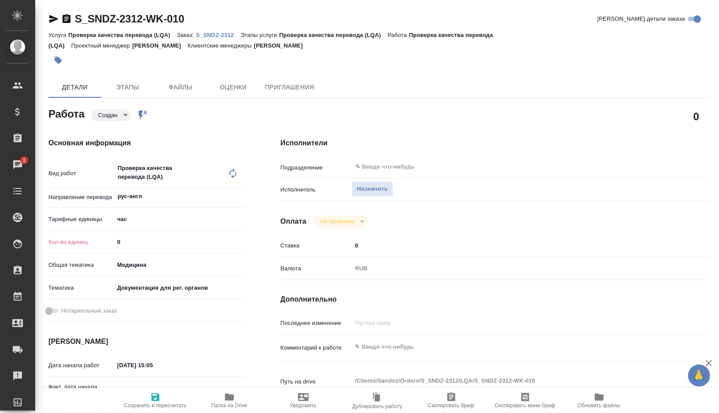
click at [148, 240] on input "0" at bounding box center [179, 242] width 131 height 13
type textarea "x"
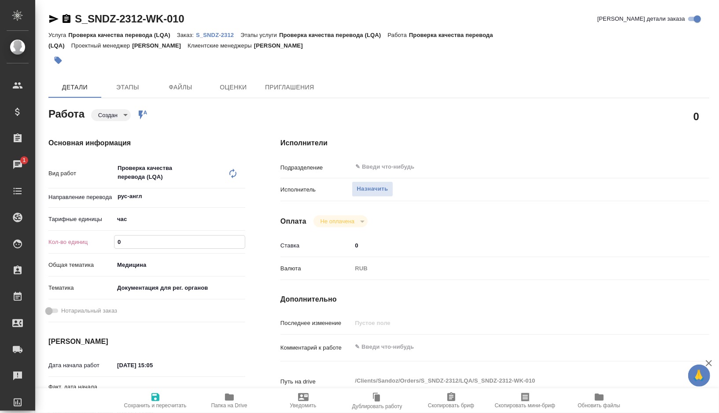
type textarea "x"
type input "1"
type textarea "x"
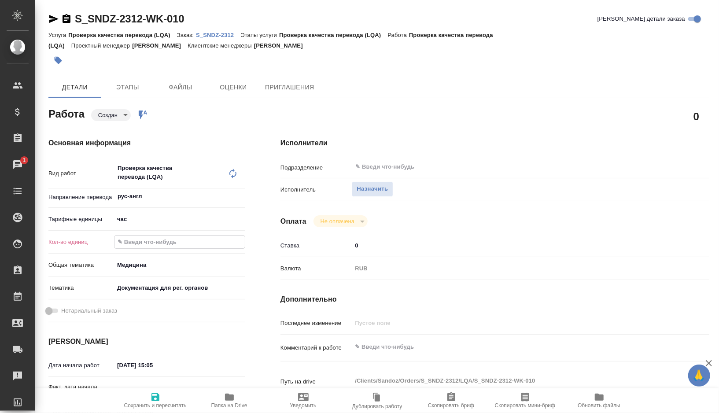
type textarea "x"
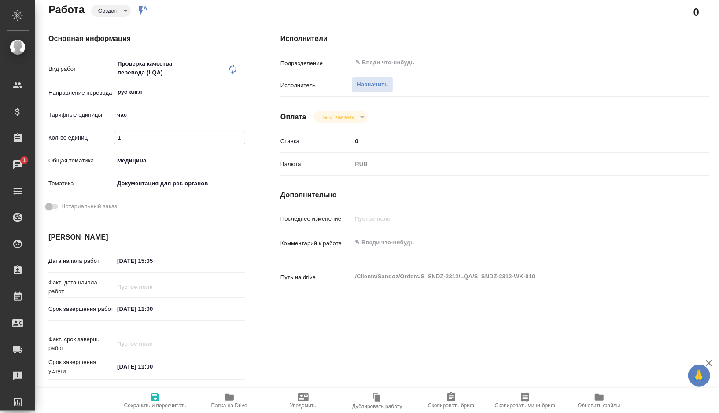
scroll to position [141, 0]
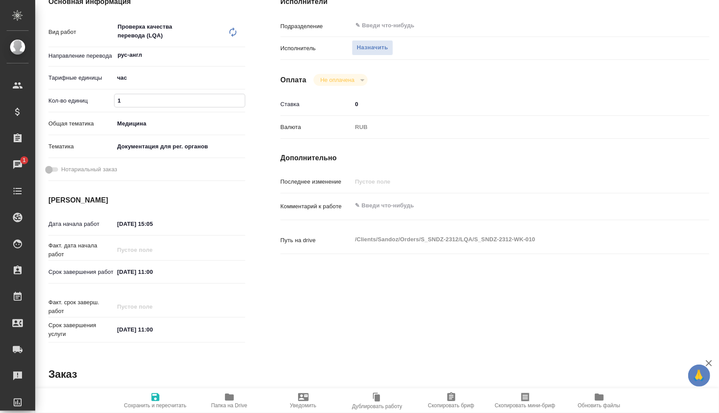
type input "1"
click at [122, 223] on input "21.09.2025 15:05" at bounding box center [153, 224] width 77 height 13
type textarea "x"
type input "20.92.0251 50:5_"
type textarea "x"
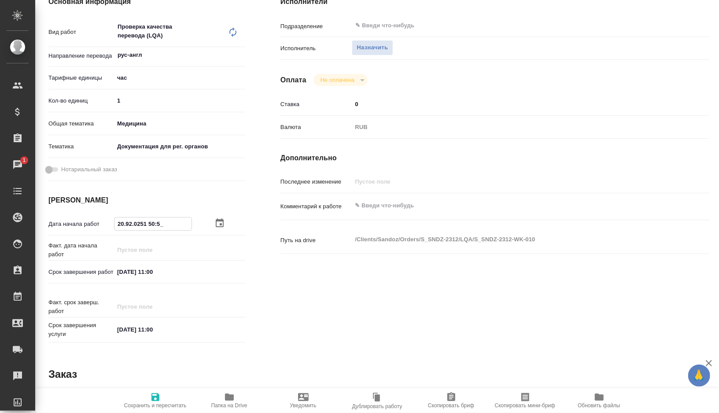
type textarea "x"
type input "22.09.2025 15:05"
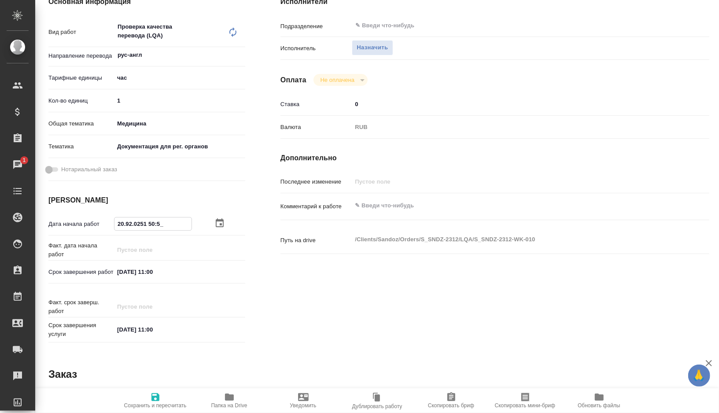
type textarea "x"
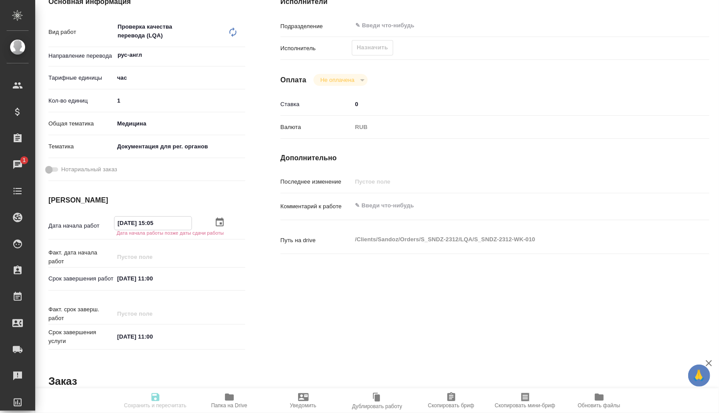
click at [182, 222] on input "22.09.2025 15:05" at bounding box center [153, 223] width 77 height 13
type input "22.09.2025 15:0_"
type textarea "x"
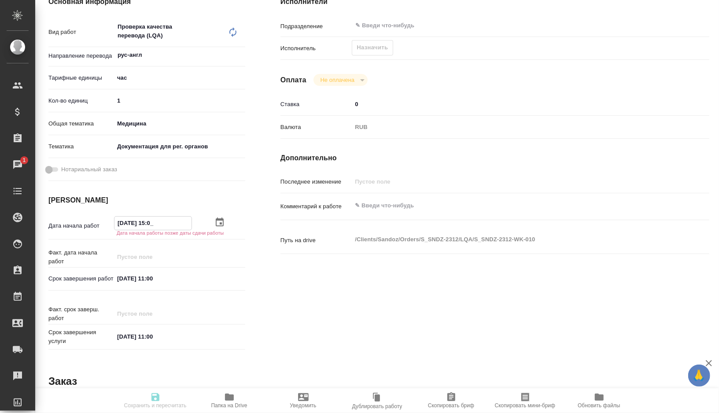
type textarea "x"
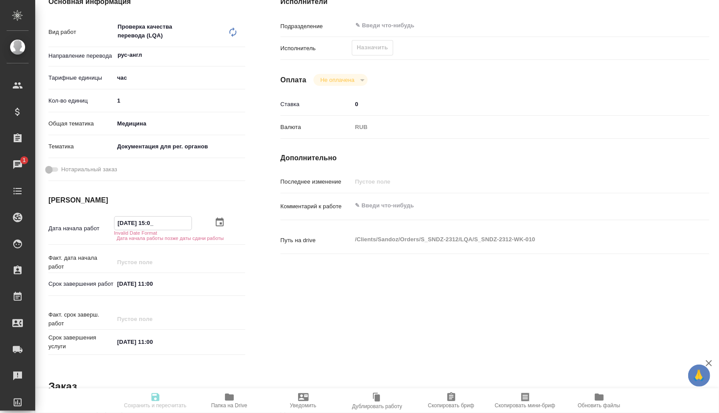
type textarea "x"
type input "22.09.2025 15:__"
type textarea "x"
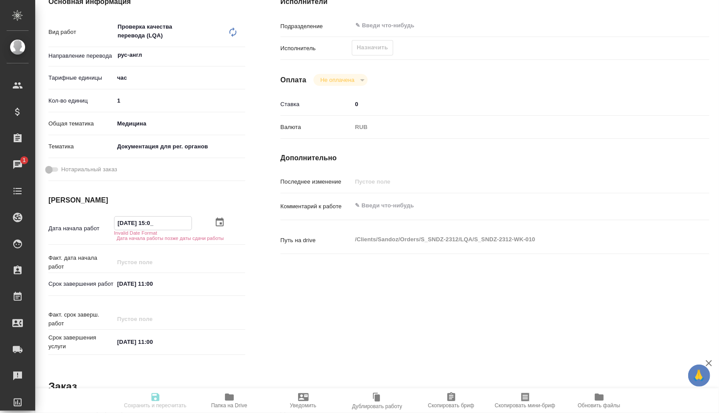
type textarea "x"
type input "22.09.2025 1_:__"
type textarea "x"
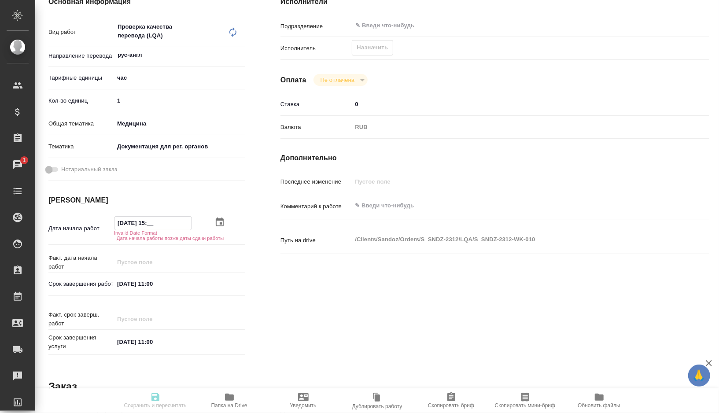
type textarea "x"
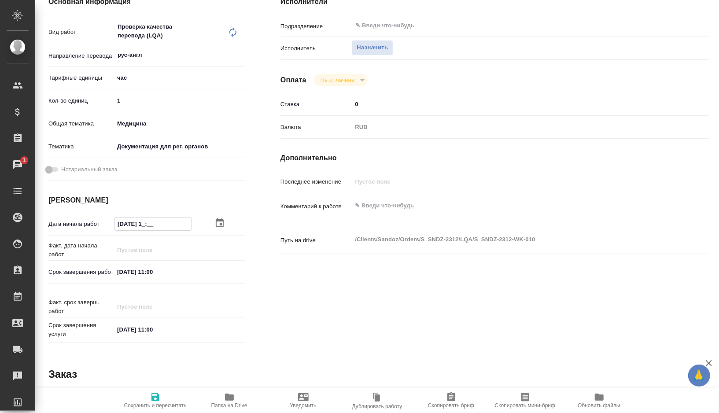
type input "22.09.2025 __:__"
type textarea "x"
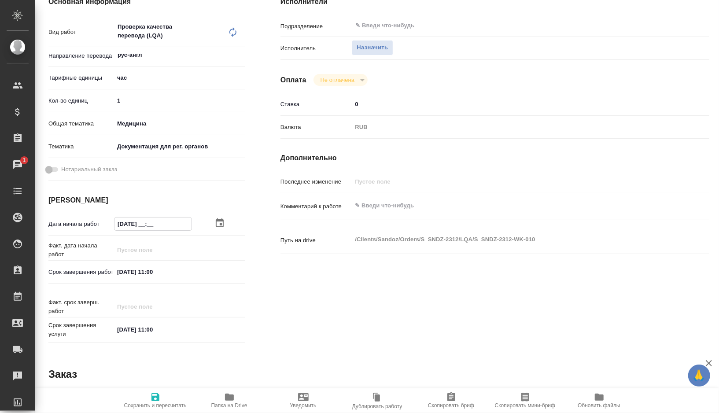
type textarea "x"
type input "22.09.2025 0_:__"
type textarea "x"
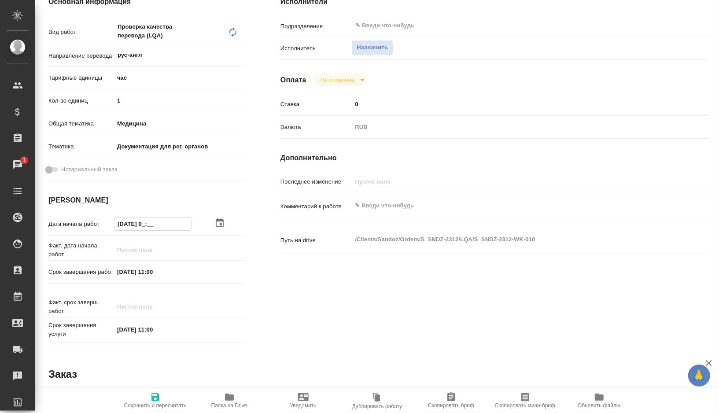
type textarea "x"
type input "22.09.2025 09:__"
type textarea "x"
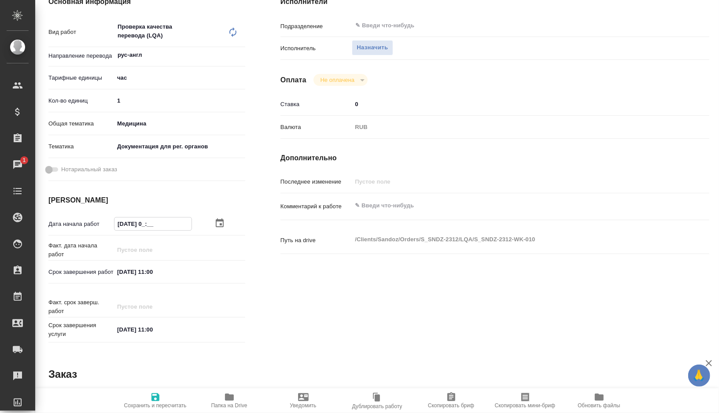
type textarea "x"
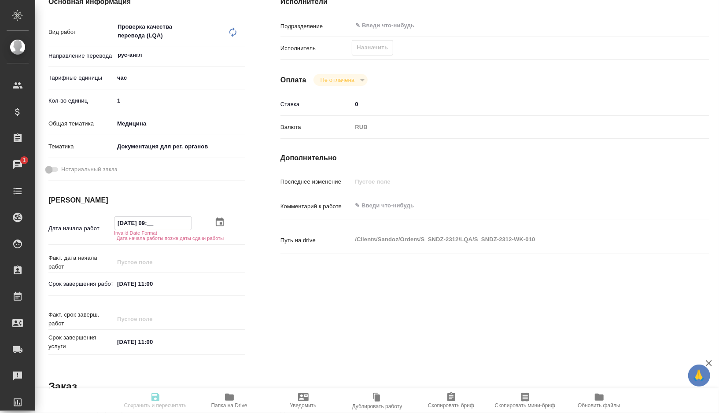
type textarea "x"
type input "22.09.2025 09:3_"
type textarea "x"
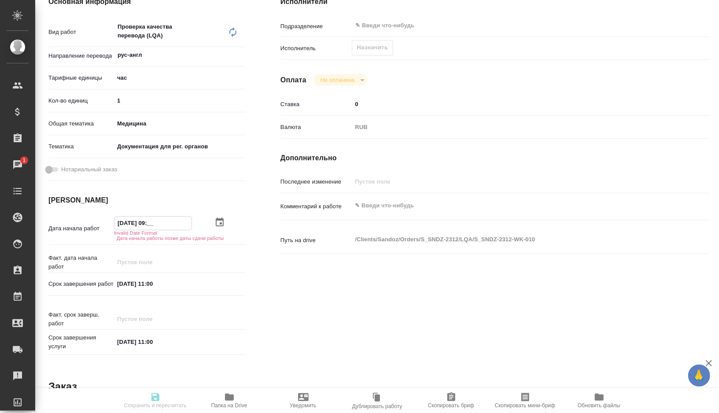
type textarea "x"
type input "22.09.2025 09:30"
type textarea "x"
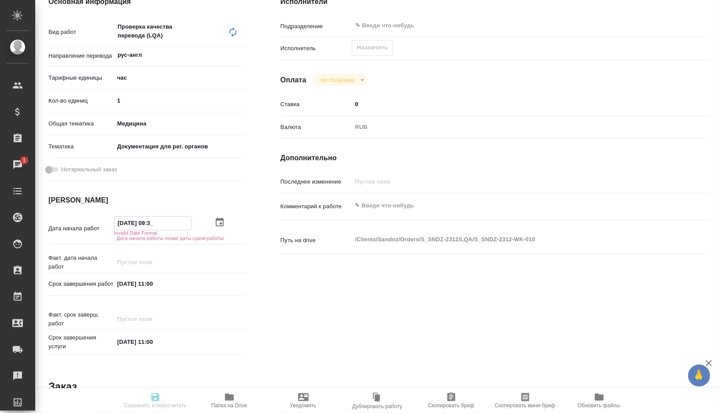
type textarea "x"
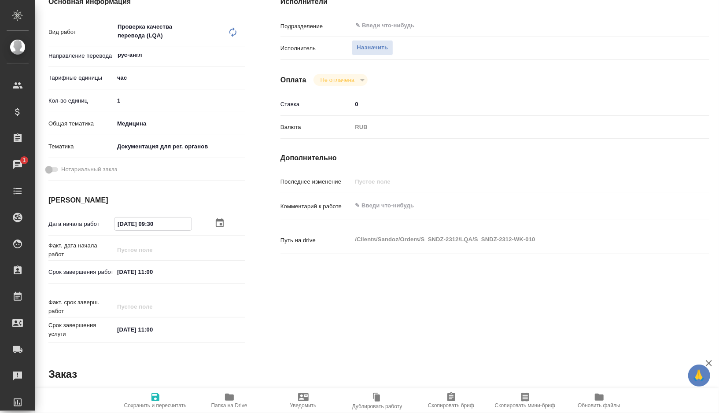
scroll to position [148, 0]
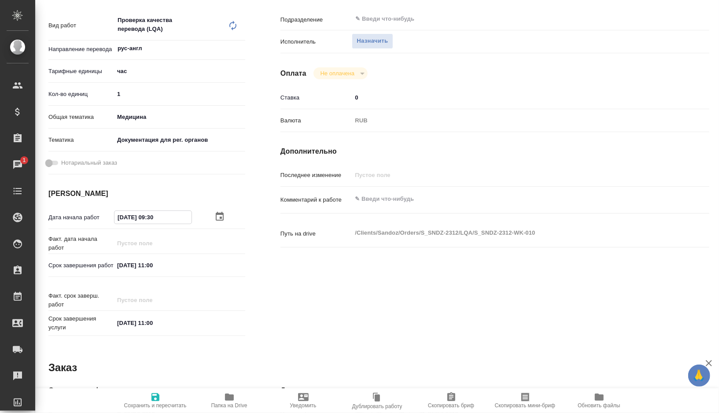
type input "22.09.2025 09:30"
click at [173, 266] on input "[DATE] 11:00" at bounding box center [152, 265] width 77 height 13
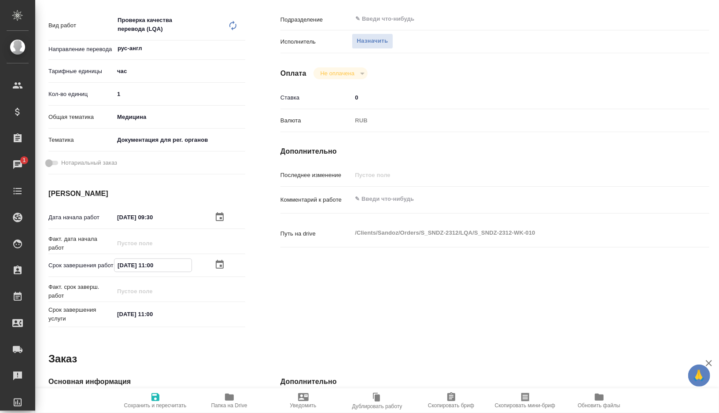
type textarea "x"
type input "22.09.2025 11:0_"
type textarea "x"
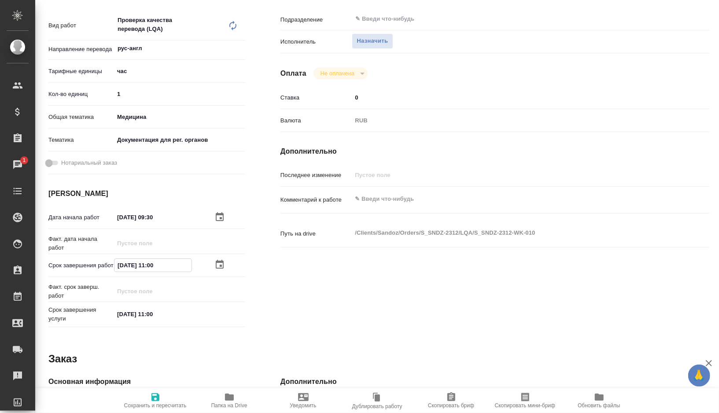
type textarea "x"
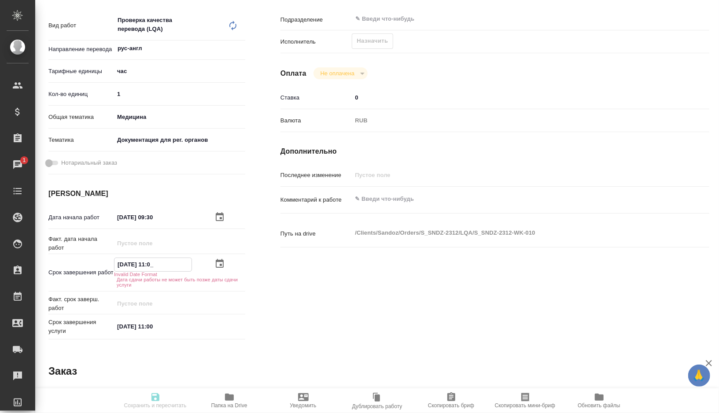
type textarea "x"
type input "22.09.2025 11:__"
type textarea "x"
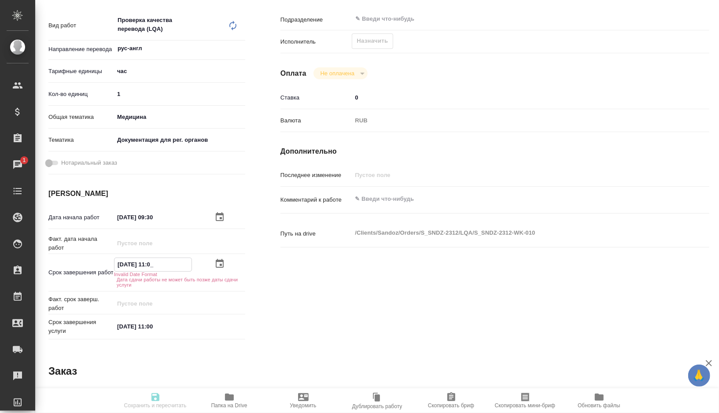
type textarea "x"
type input "22.09.2025 1_:__"
type textarea "x"
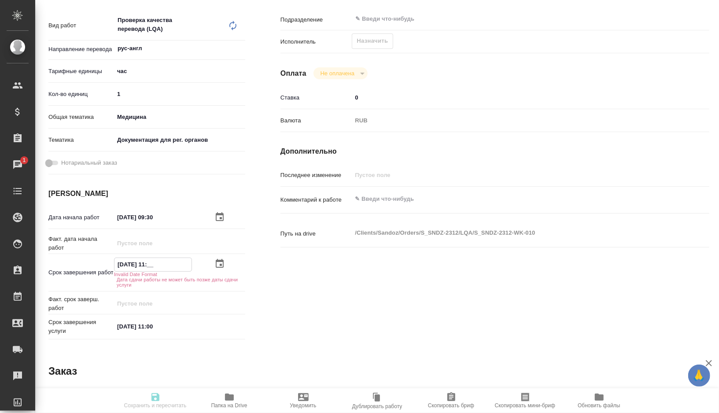
type textarea "x"
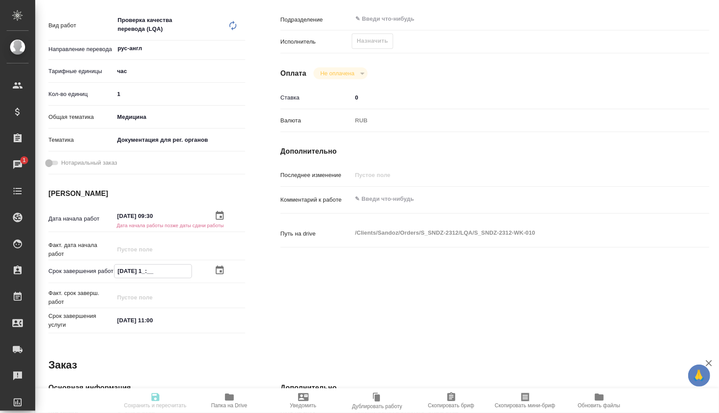
type input "22.09.2025 10:__"
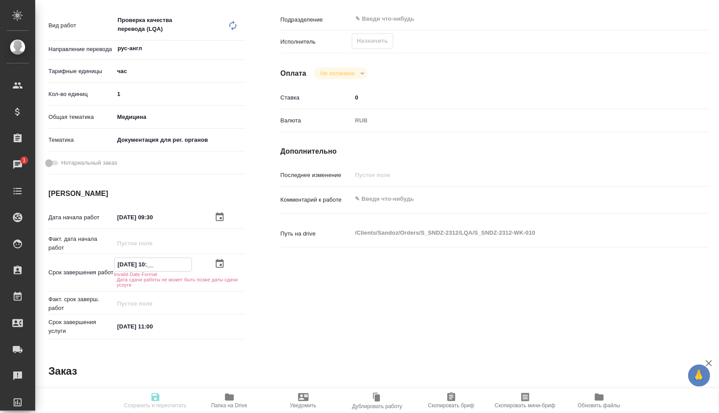
type textarea "x"
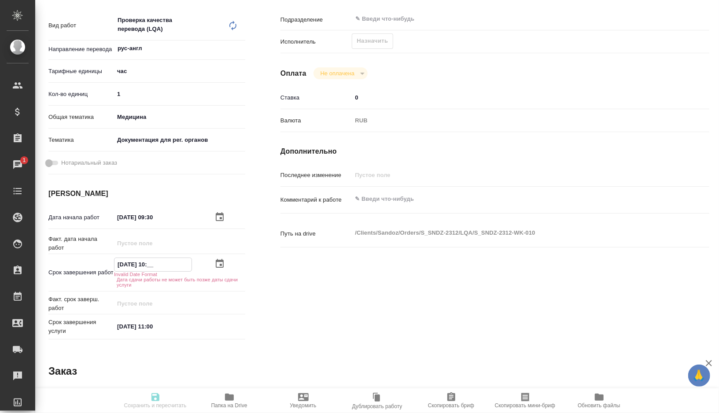
type textarea "x"
type input "22.09.2025 10:3_"
type textarea "x"
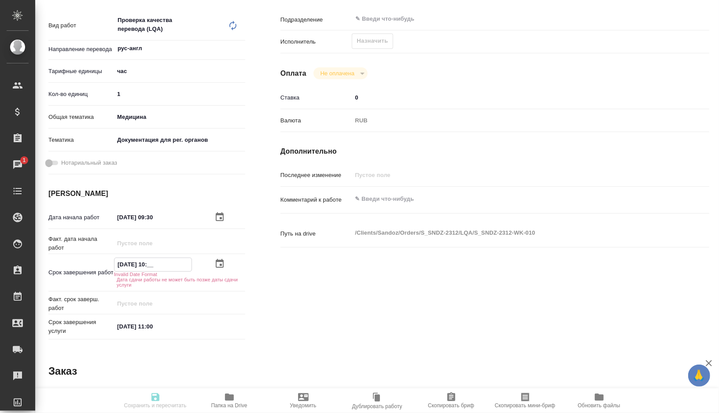
type textarea "x"
type input "22.09.2025 10:30"
type textarea "x"
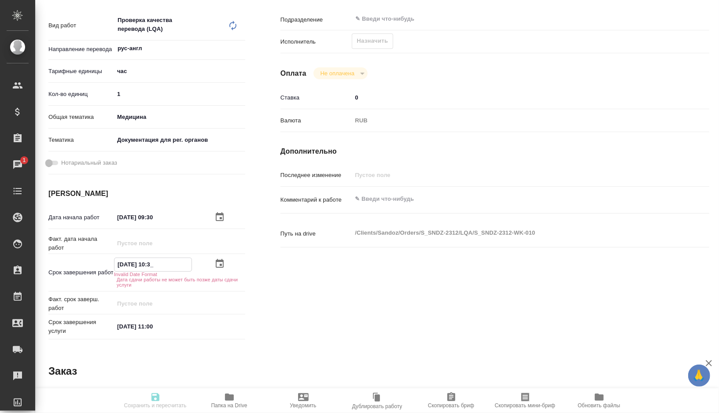
type textarea "x"
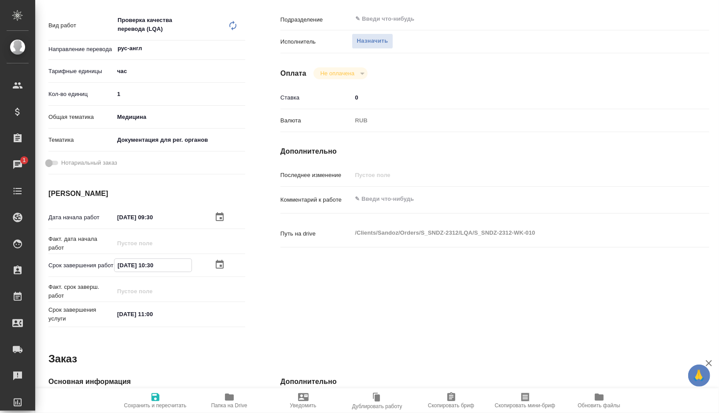
type input "22.09.2025 10:30"
click at [153, 396] on icon "button" at bounding box center [156, 397] width 8 height 8
type textarea "x"
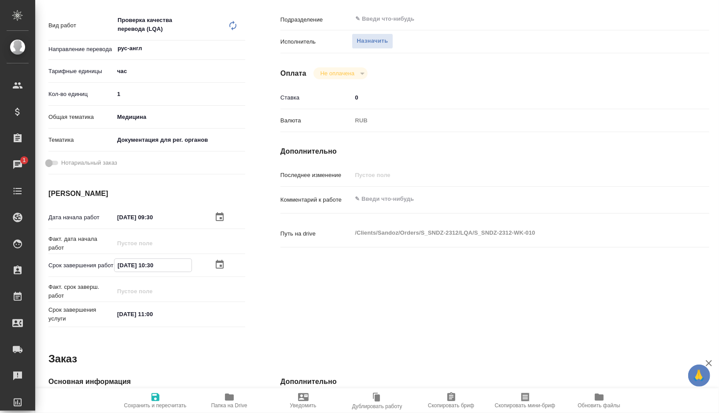
type textarea "x"
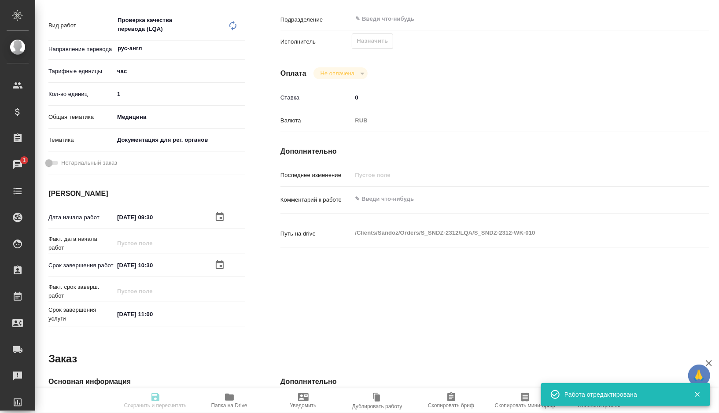
type textarea "x"
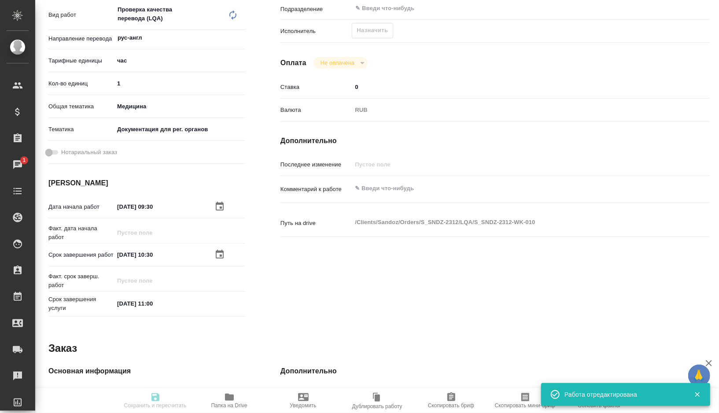
type textarea "x"
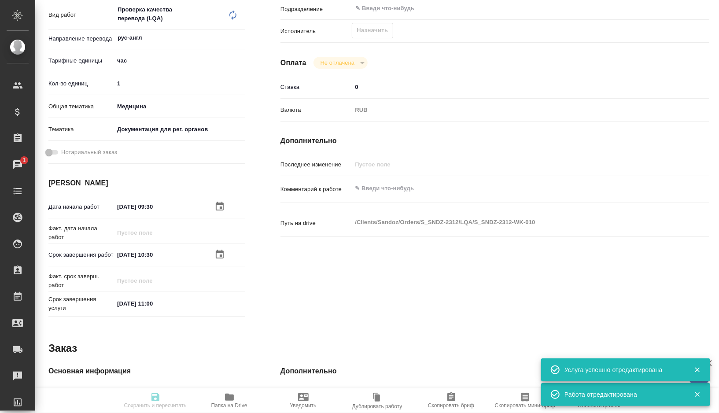
type input "created"
type textarea "Проверка качества перевода (LQA)"
type textarea "x"
type input "рус-англ"
type input "5a8b1489cc6b4906c91bfd93"
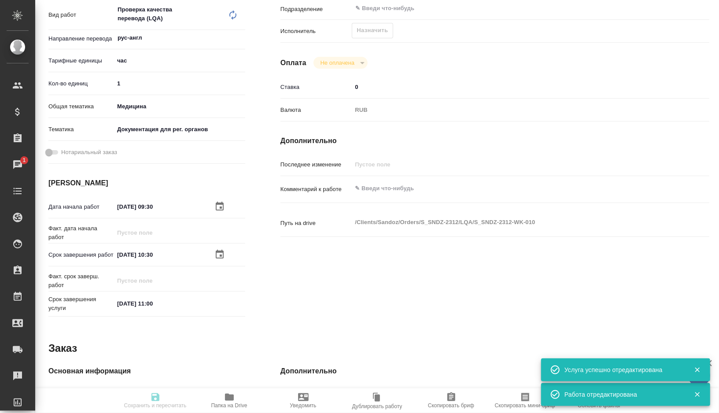
type input "1"
type input "med"
type input "5f647205b73bc97568ca66c6"
type input "22.09.2025 09:30"
type input "22.09.2025 10:30"
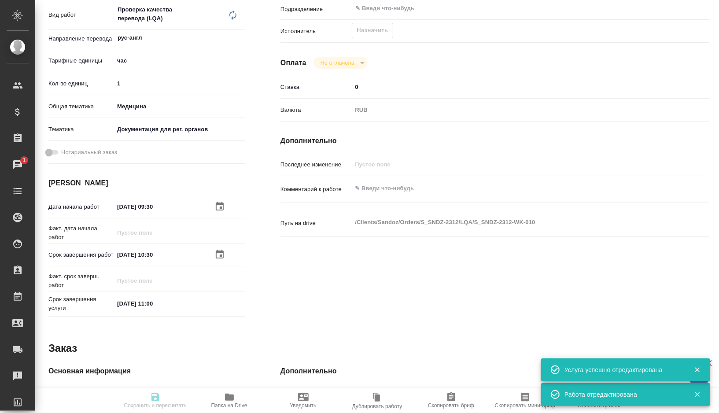
type input "[DATE] 11:00"
type input "notPayed"
type input "0"
type input "RUB"
type input "[PERSON_NAME]"
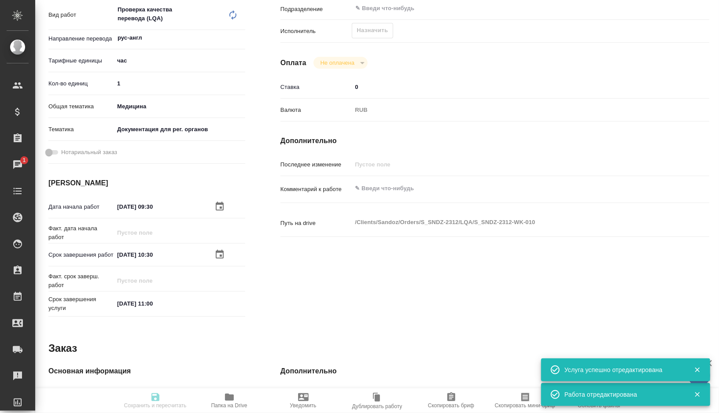
type textarea "x"
type textarea "/Clients/Sandoz/Orders/S_SNDZ-2312/LQA/S_SNDZ-2312-WK-010"
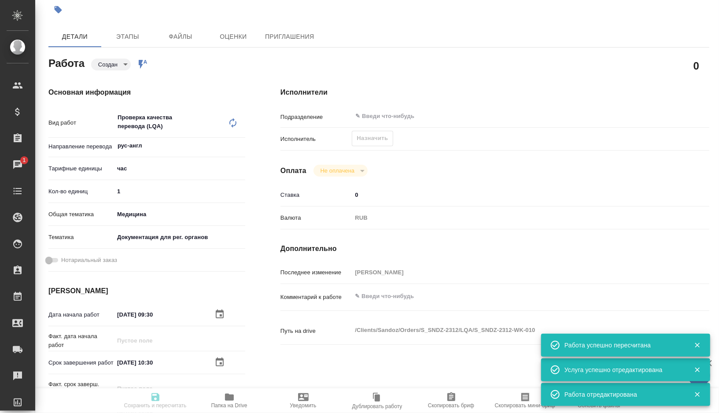
scroll to position [25, 0]
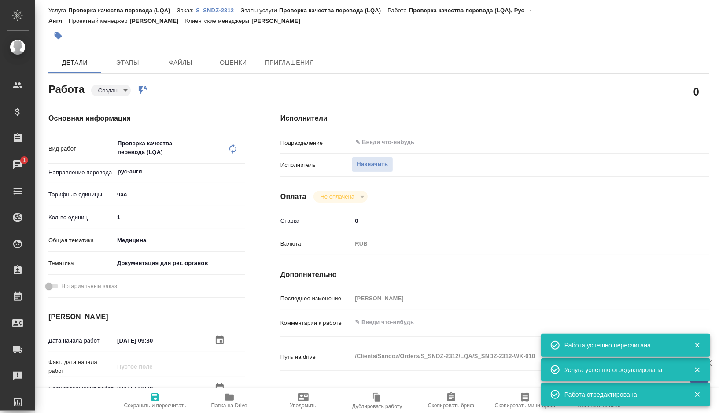
click at [115, 89] on body "🙏 .cls-1 fill:#fff; AWATERA Gorshkova Valentina Клиенты Спецификации Заказы 1 Ч…" at bounding box center [359, 206] width 719 height 413
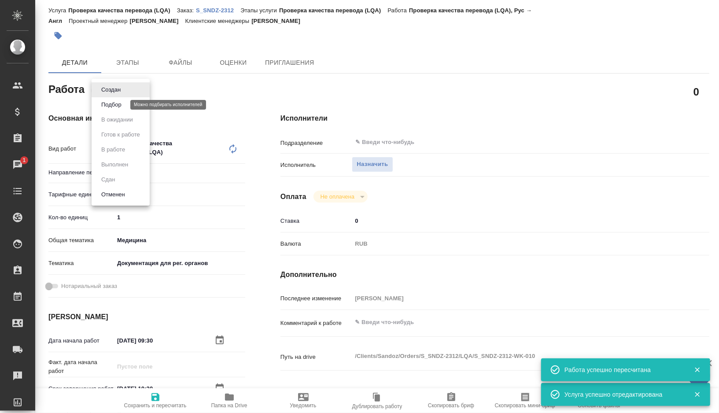
click at [112, 108] on button "Подбор" at bounding box center [112, 105] width 26 height 10
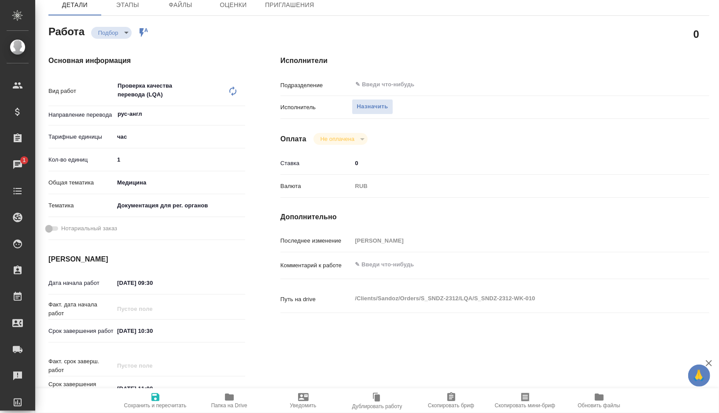
scroll to position [95, 0]
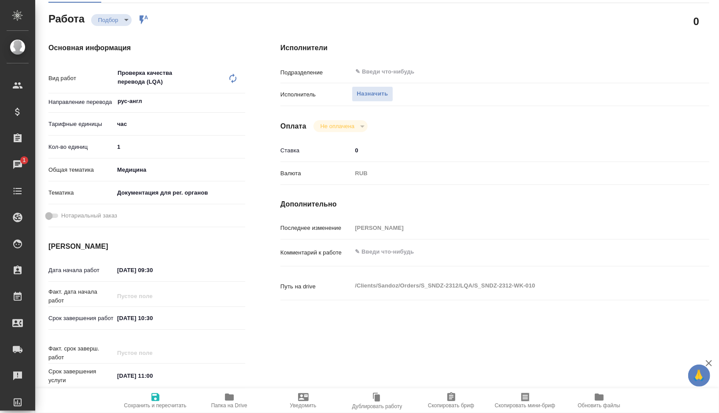
click at [227, 399] on icon "button" at bounding box center [229, 397] width 9 height 7
click at [392, 251] on textarea at bounding box center [512, 252] width 321 height 15
click at [159, 318] on input "22.09.2025 10:30" at bounding box center [153, 318] width 77 height 13
click at [152, 399] on icon "button" at bounding box center [155, 397] width 11 height 11
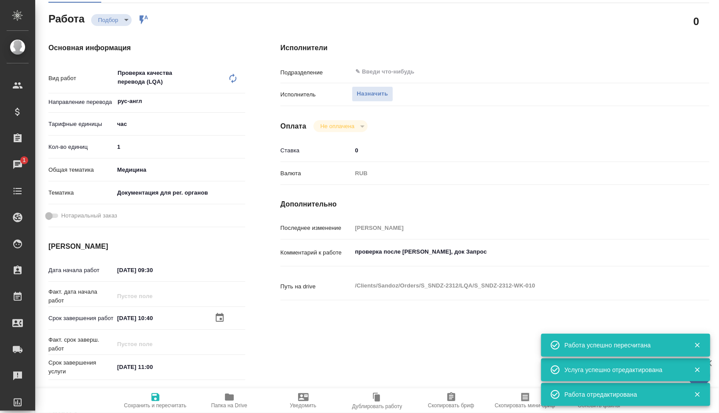
scroll to position [0, 0]
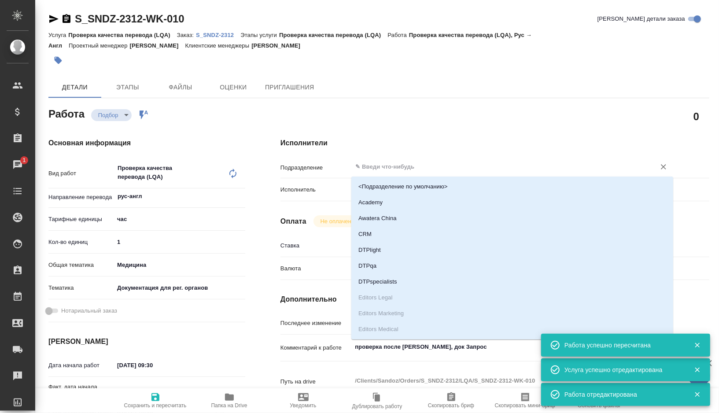
click at [375, 169] on input "text" at bounding box center [498, 167] width 287 height 11
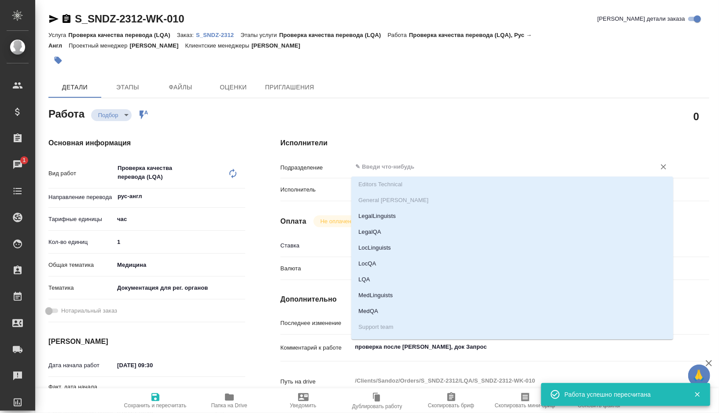
scroll to position [164, 0]
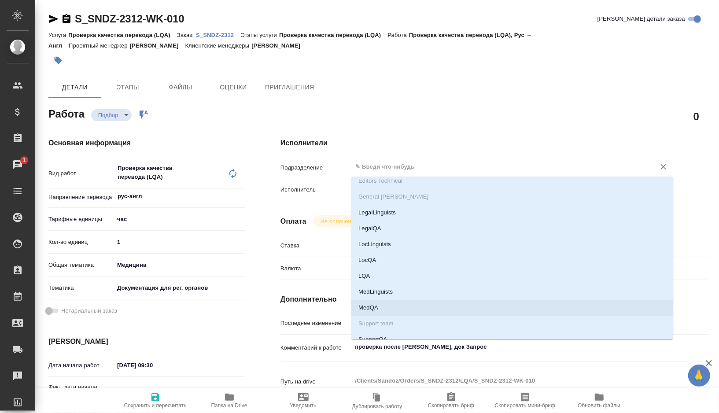
click at [382, 312] on li "MedQA" at bounding box center [513, 308] width 322 height 16
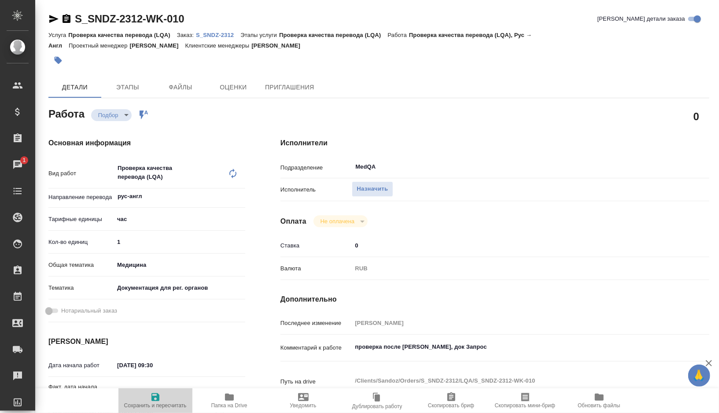
click at [153, 403] on span "Сохранить и пересчитать" at bounding box center [155, 406] width 63 height 6
click at [52, 19] on icon "button" at bounding box center [53, 19] width 11 height 11
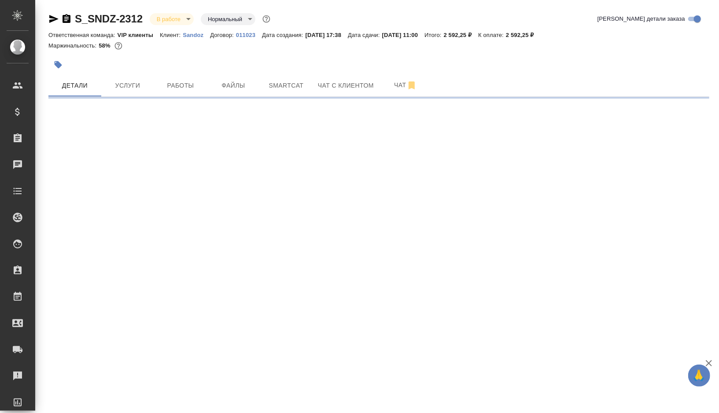
select select "RU"
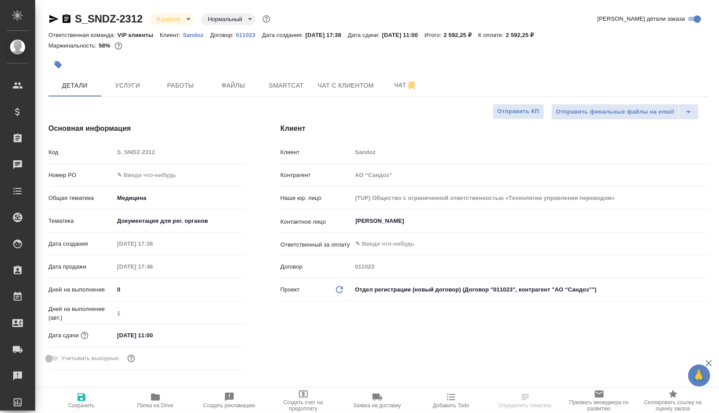
type textarea "x"
click at [55, 63] on icon "button" at bounding box center [58, 64] width 7 height 7
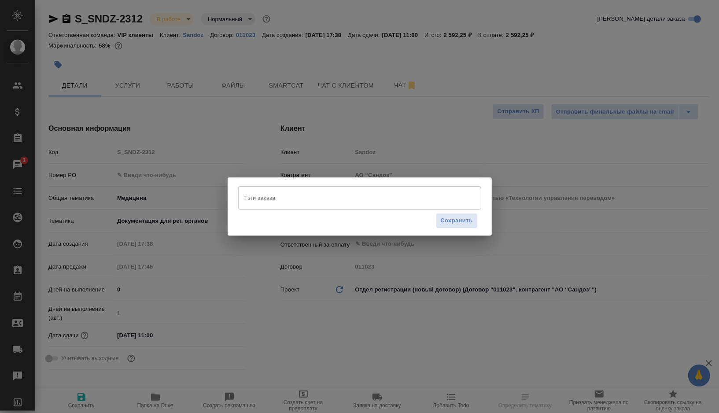
click at [287, 193] on input "Тэги заказа" at bounding box center [351, 197] width 219 height 15
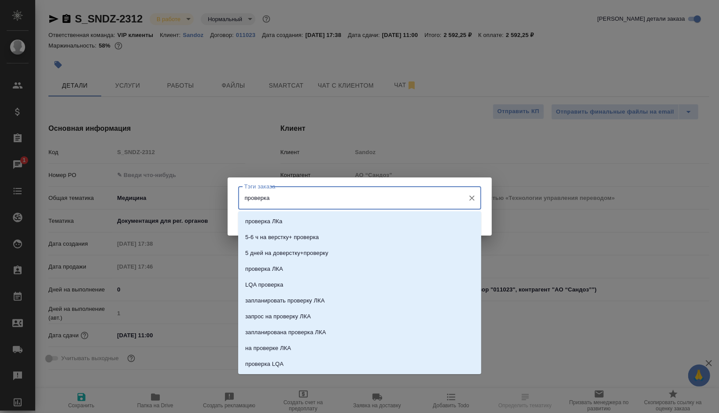
type input "проверка"
click at [283, 240] on p "проверка ЛКА" at bounding box center [264, 237] width 38 height 9
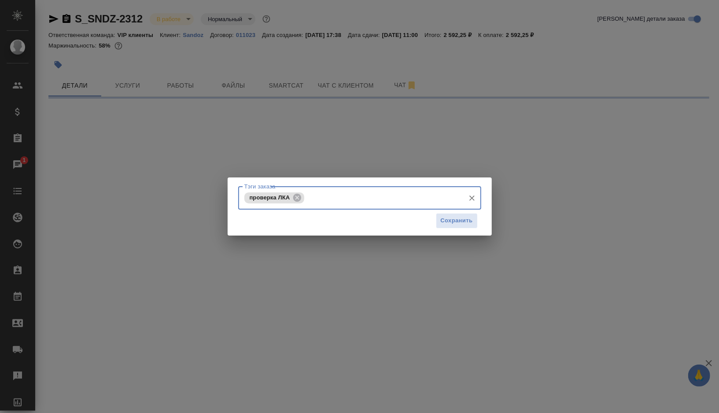
select select "RU"
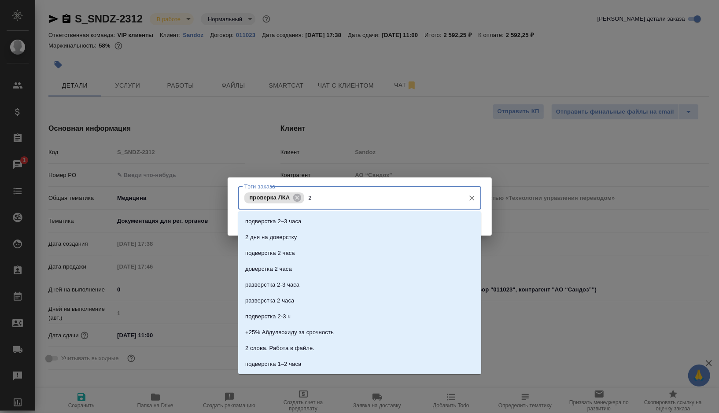
type input "22"
type textarea "x"
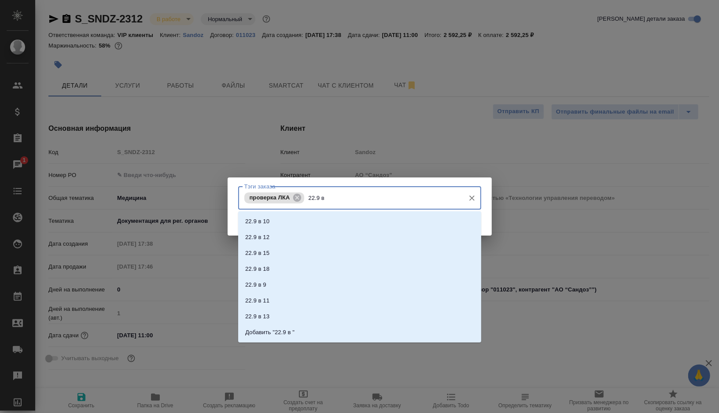
type input "22.9 в 9"
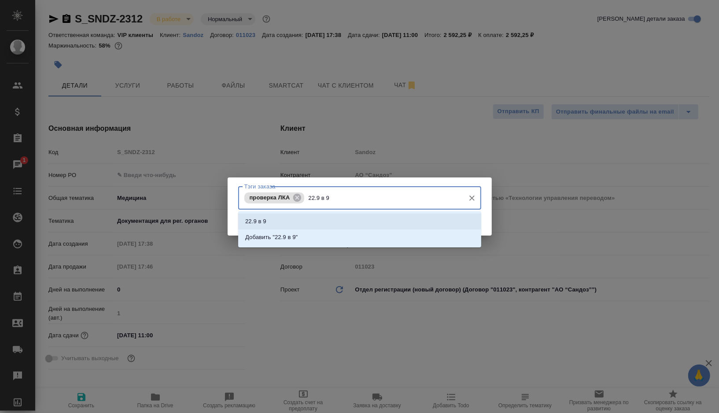
click at [284, 222] on li "22.9 в 9" at bounding box center [359, 222] width 243 height 16
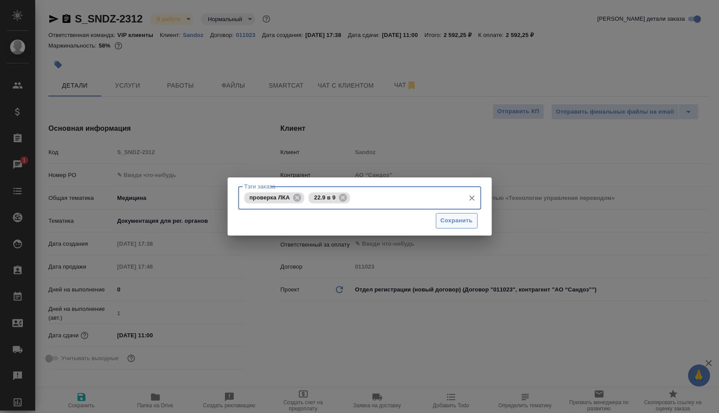
click at [446, 221] on span "Сохранить" at bounding box center [457, 221] width 32 height 10
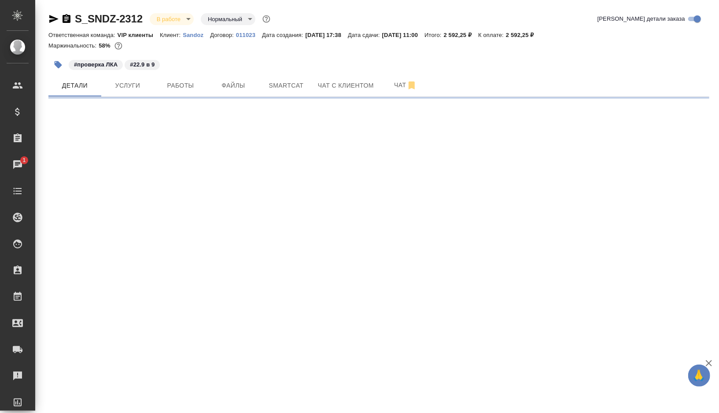
select select "RU"
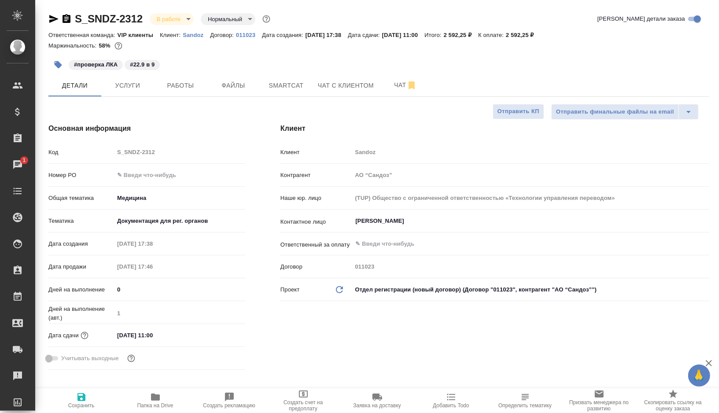
type textarea "x"
click at [392, 87] on span "Чат" at bounding box center [406, 85] width 42 height 11
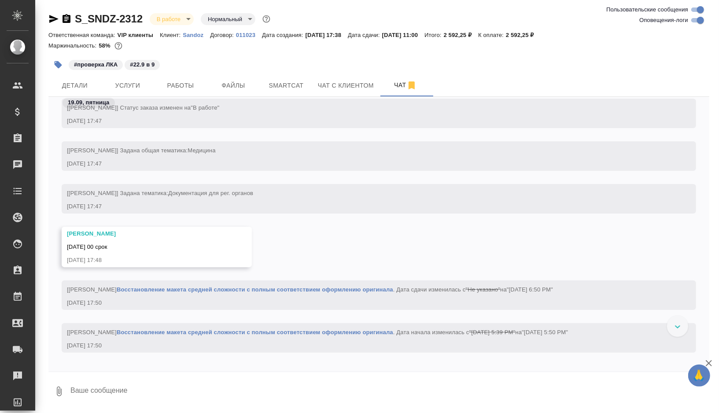
scroll to position [2110, 0]
